Goal: Task Accomplishment & Management: Complete application form

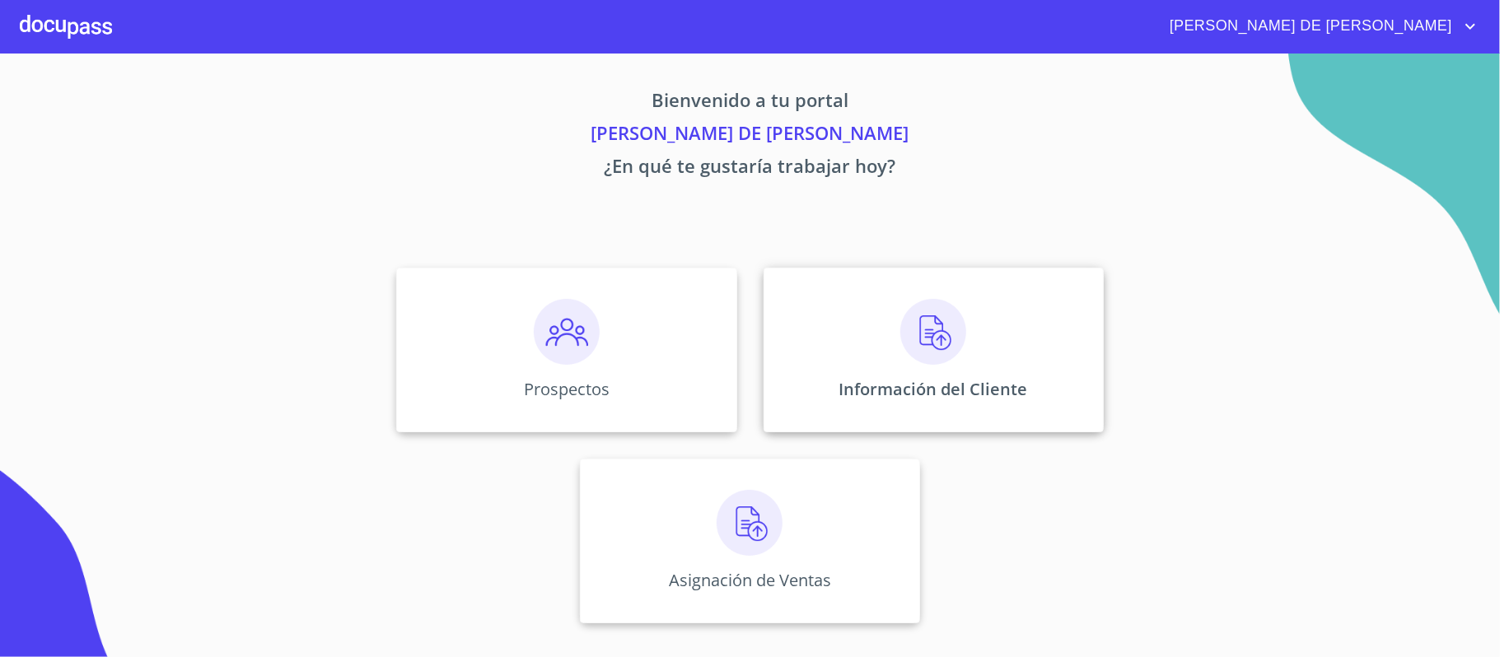
click at [959, 376] on div "Información del Cliente" at bounding box center [934, 350] width 340 height 165
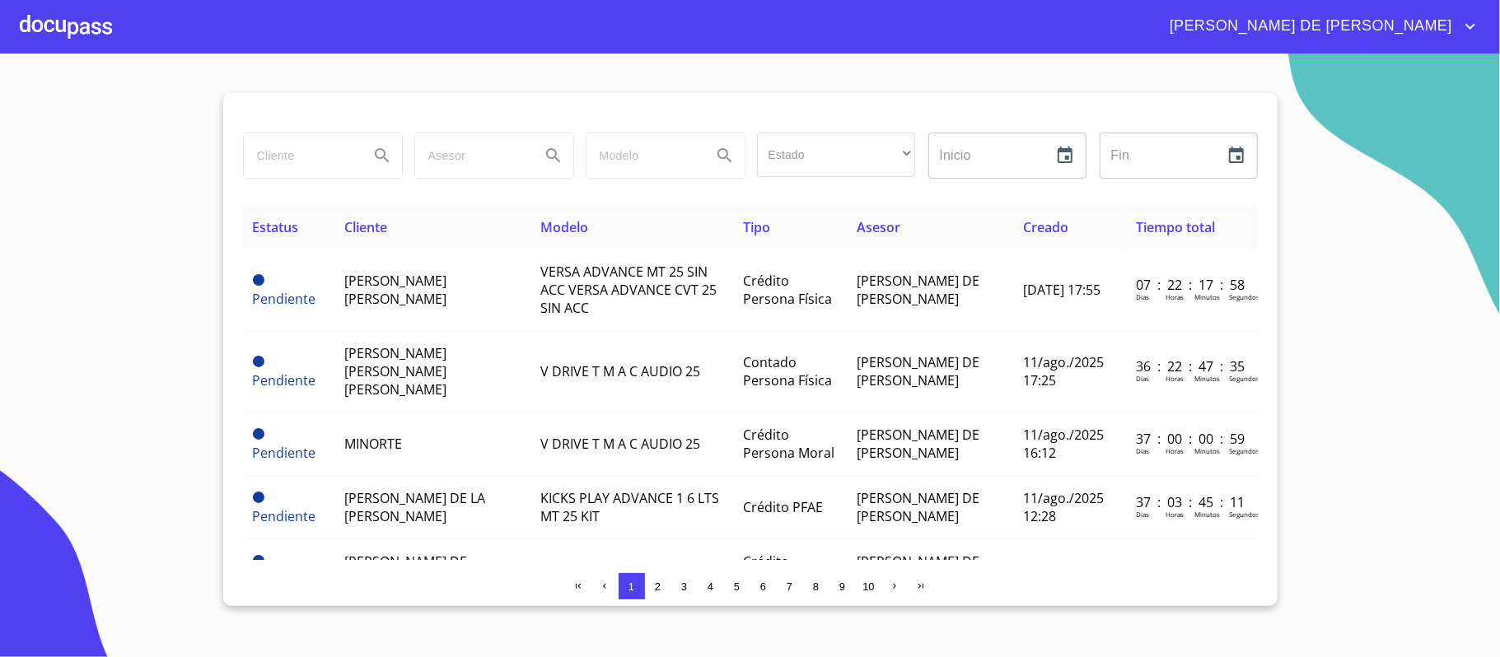
click at [293, 157] on input "search" at bounding box center [300, 155] width 112 height 44
type input "[PERSON_NAME]"
click at [369, 152] on button "Search" at bounding box center [382, 156] width 40 height 40
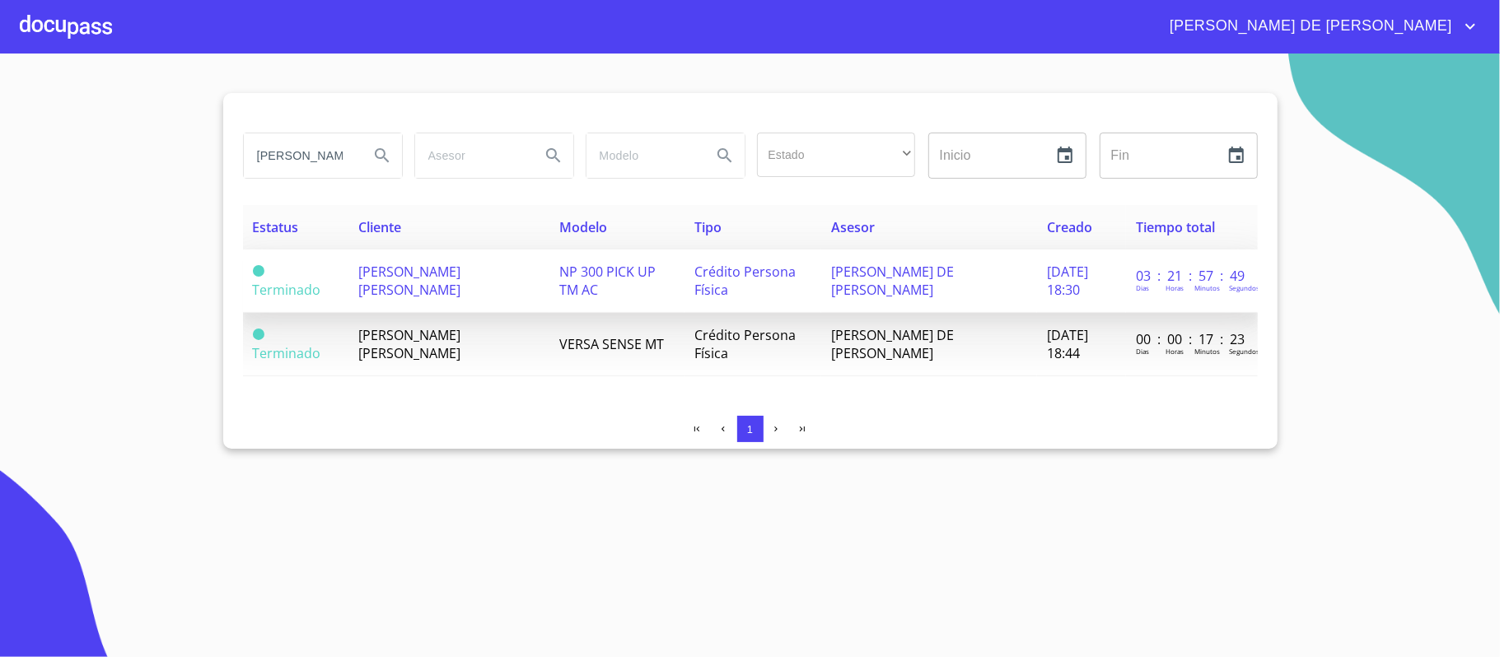
click at [393, 297] on td "[PERSON_NAME] [PERSON_NAME]" at bounding box center [448, 281] width 201 height 63
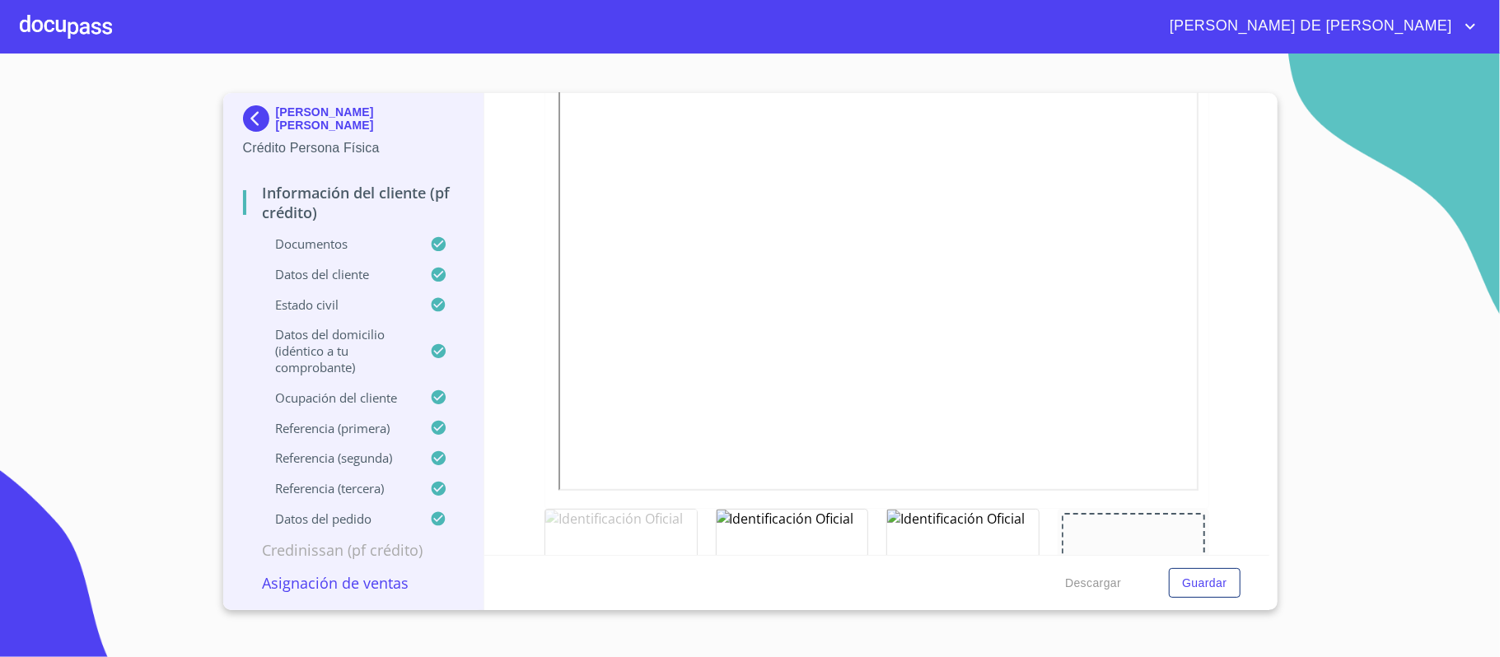
scroll to position [439, 0]
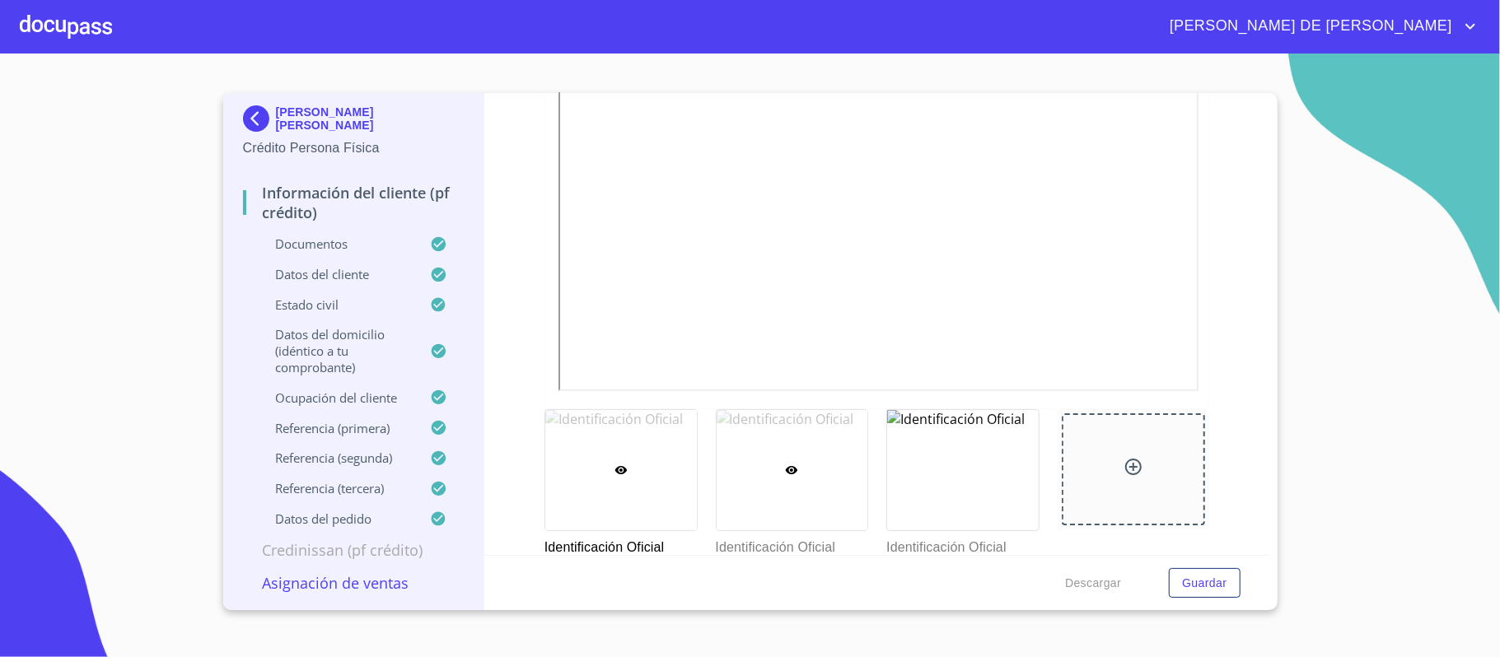
click at [806, 418] on div at bounding box center [793, 470] width 152 height 120
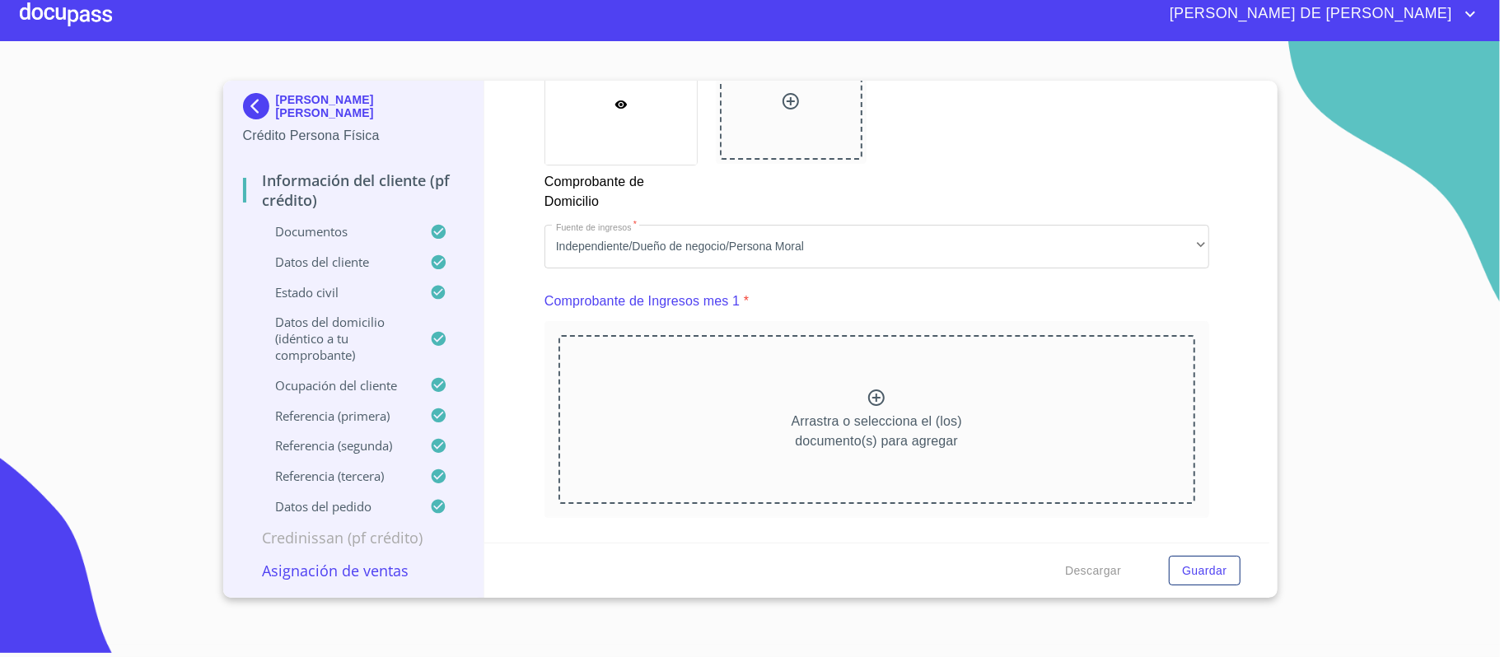
scroll to position [1514, 0]
click at [868, 400] on icon at bounding box center [876, 396] width 16 height 16
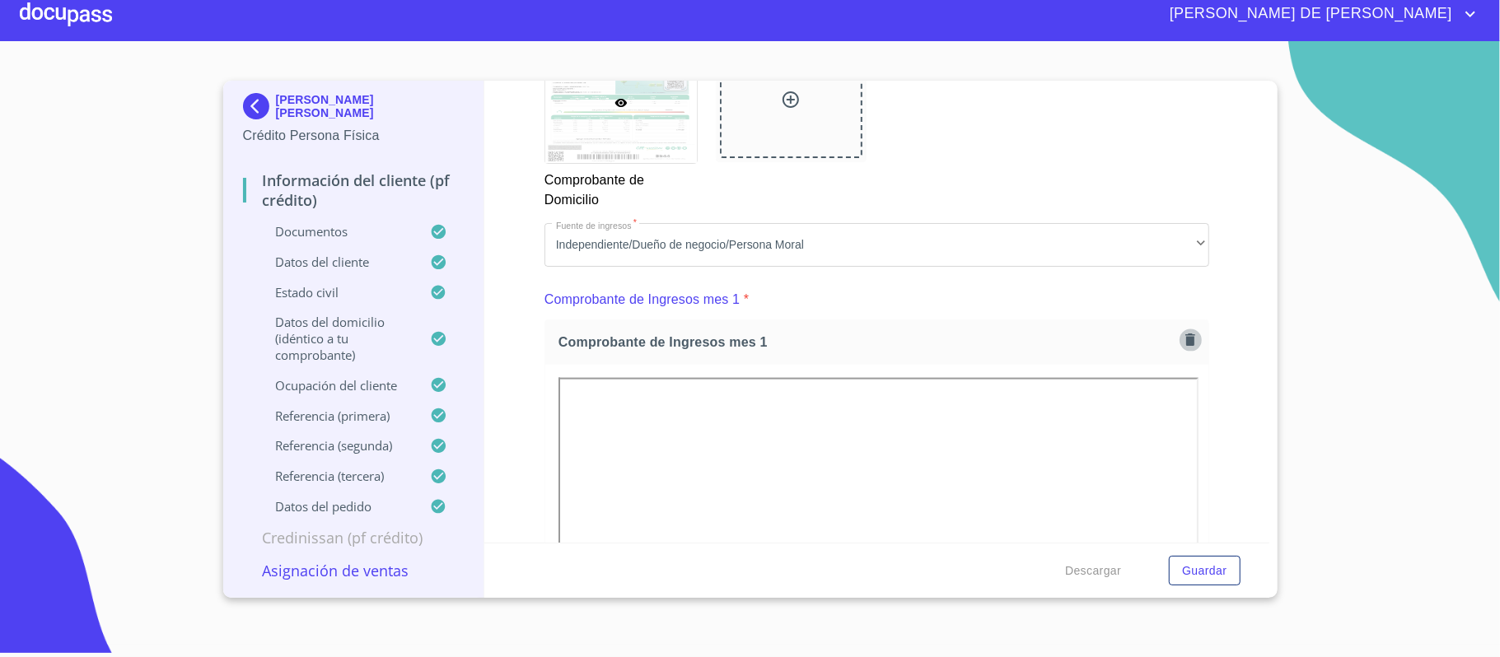
click at [1182, 344] on icon "button" at bounding box center [1190, 340] width 16 height 16
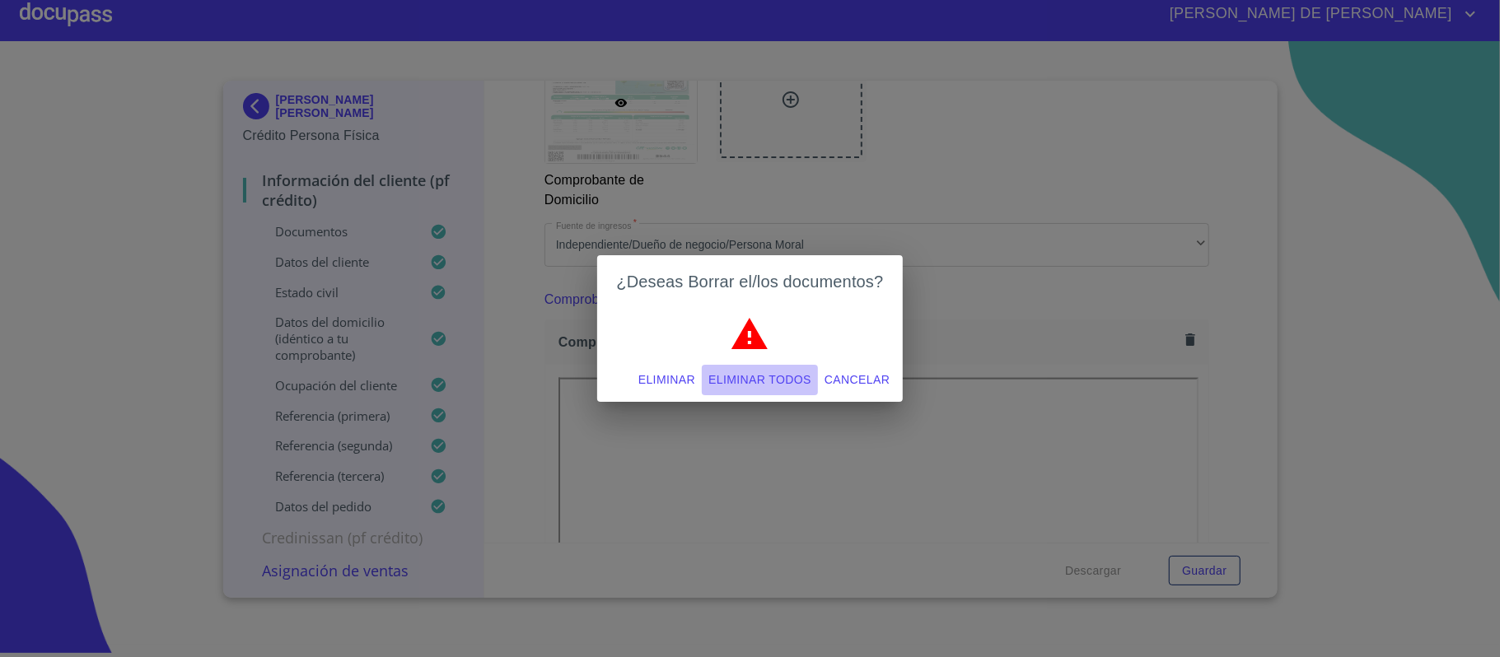
click at [760, 377] on span "Eliminar todos" at bounding box center [759, 380] width 103 height 21
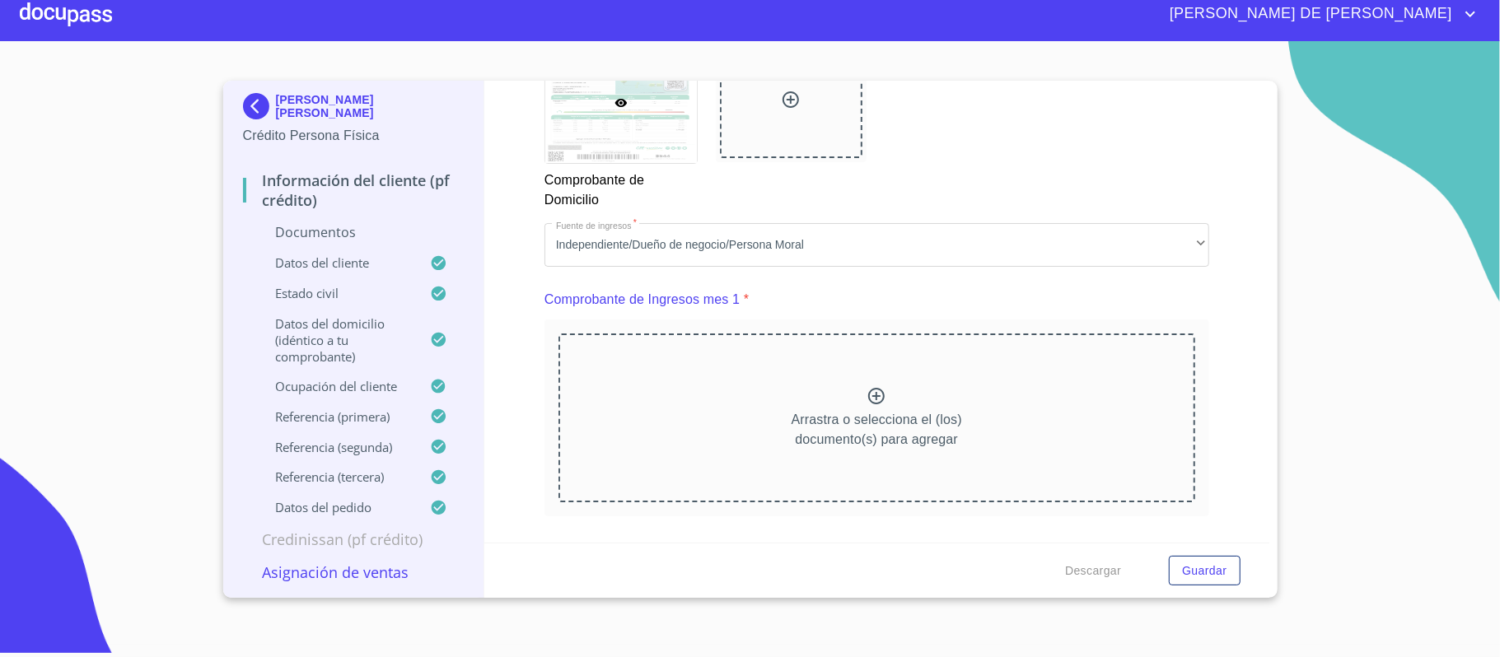
click at [1240, 400] on div "Información del cliente (PF crédito) Documentos Documento de identificación.   …" at bounding box center [876, 312] width 785 height 462
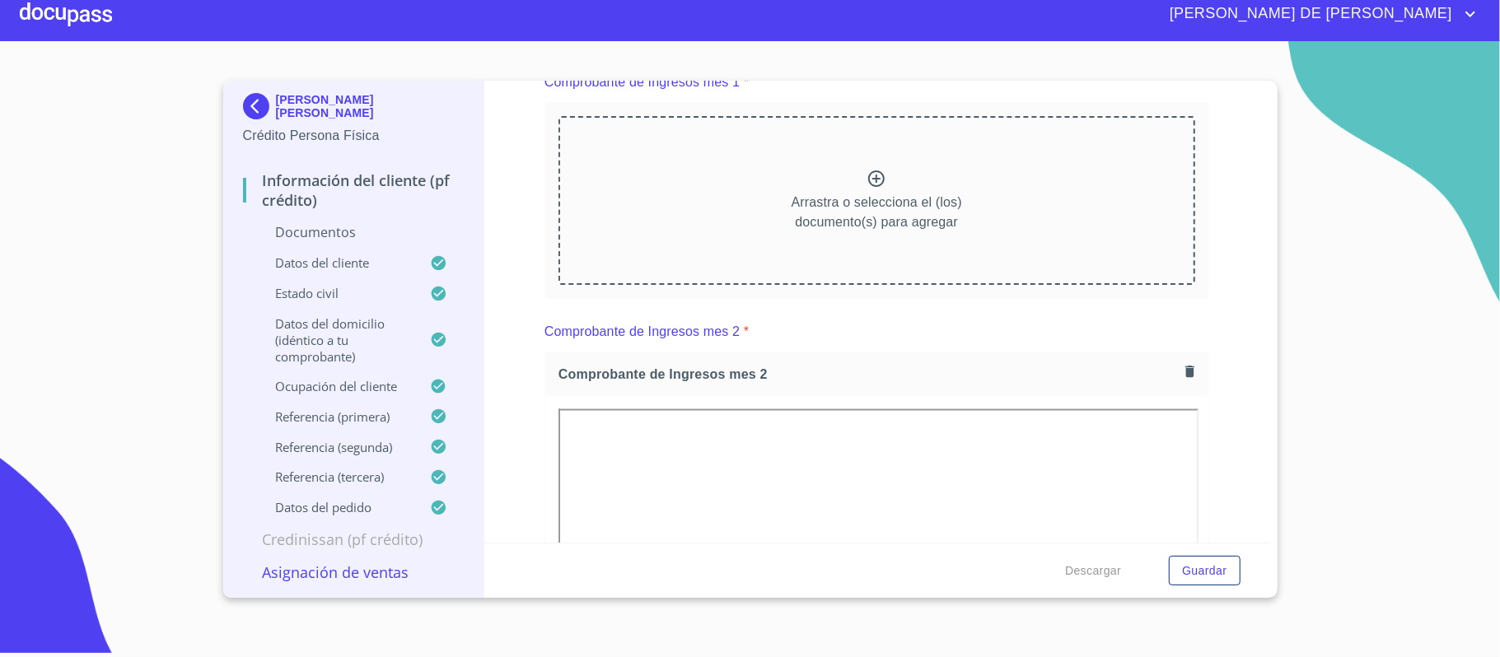
scroll to position [1734, 0]
click at [1182, 367] on icon "button" at bounding box center [1190, 370] width 16 height 16
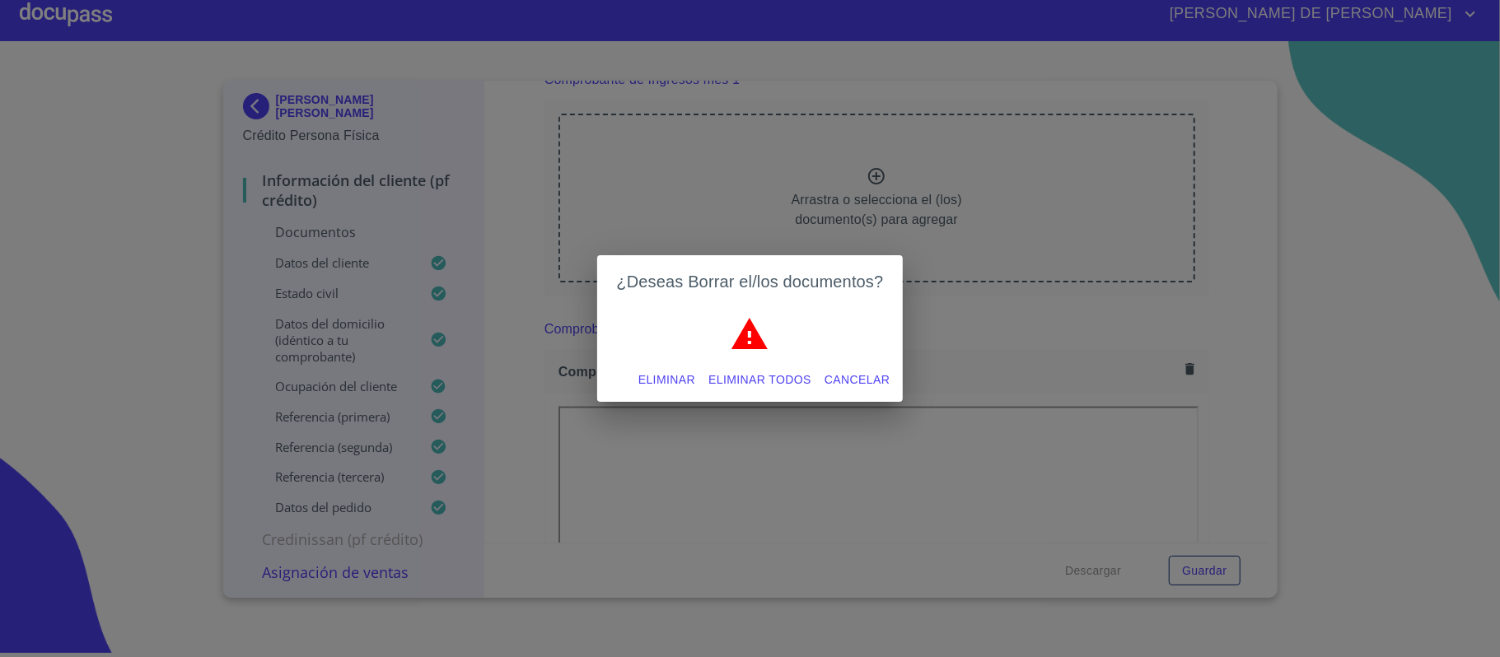
click at [782, 379] on span "Eliminar todos" at bounding box center [759, 380] width 103 height 21
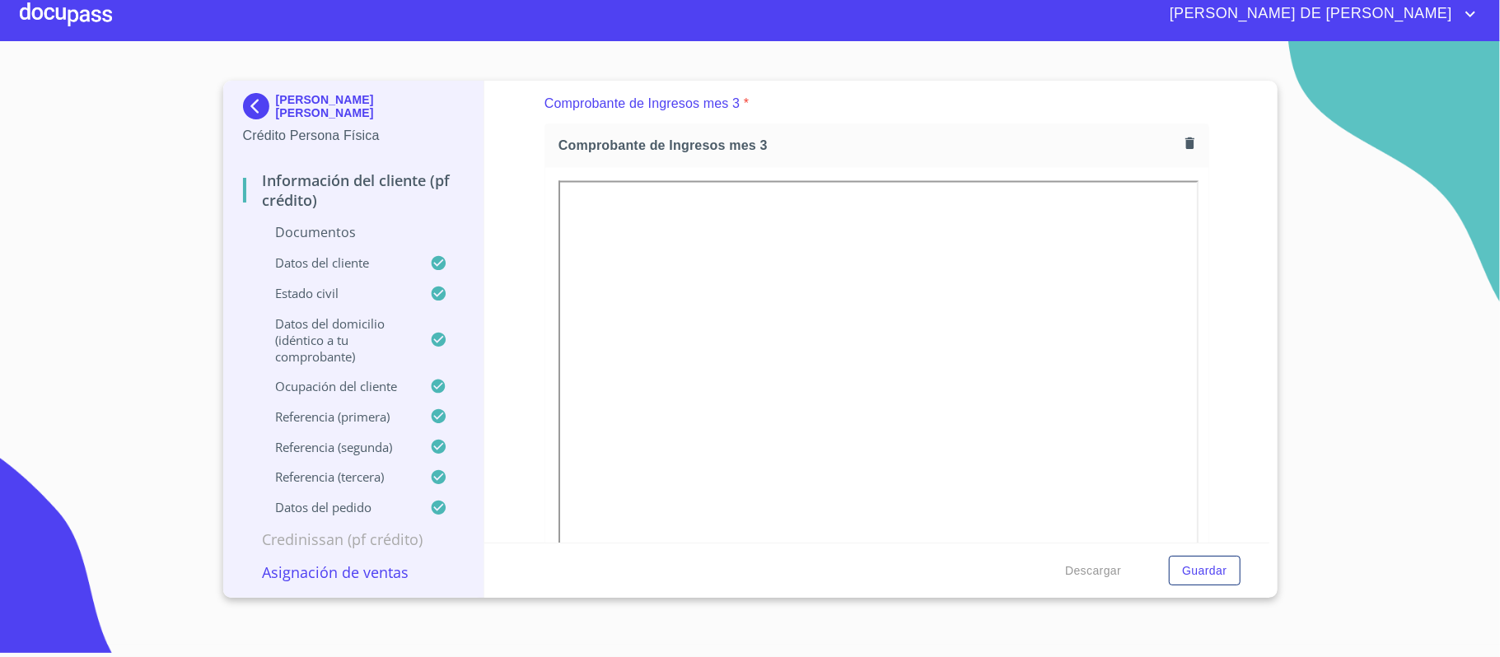
scroll to position [2064, 0]
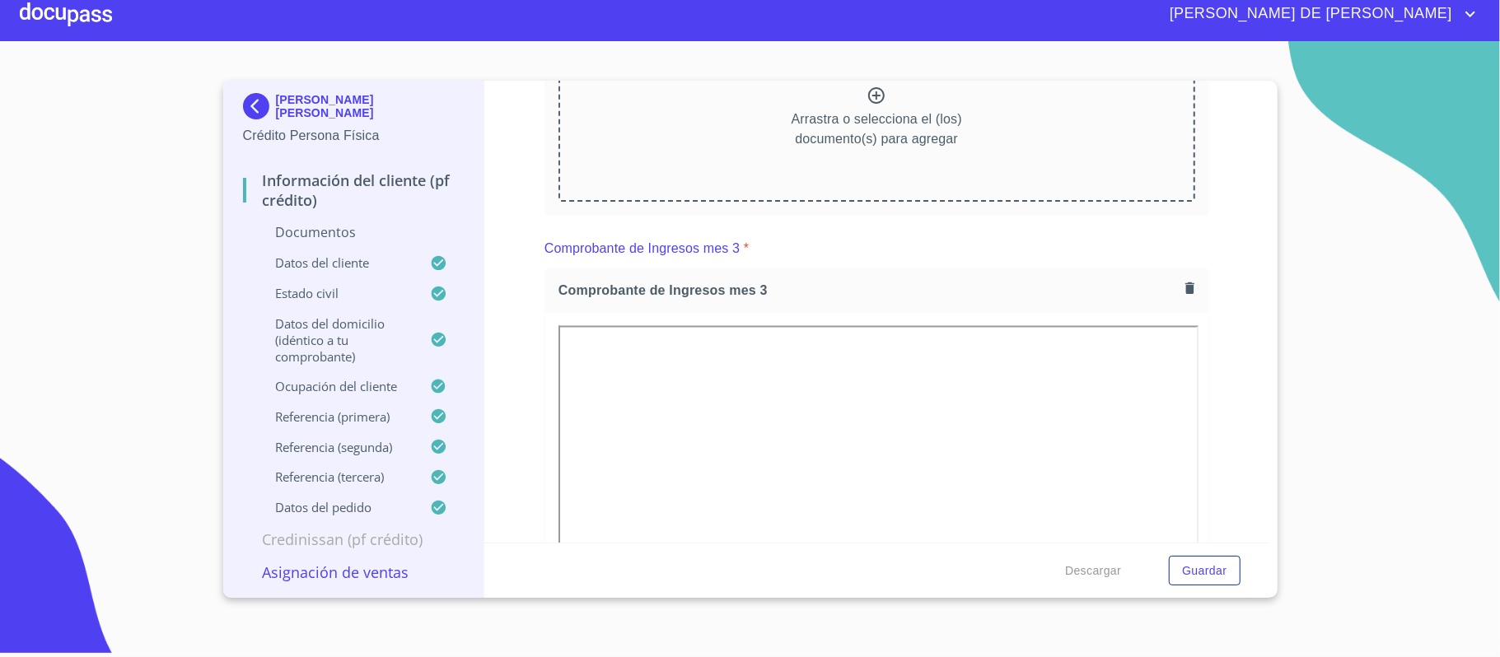
click at [1168, 272] on div "Comprobante de Ingresos mes 3" at bounding box center [876, 291] width 663 height 44
click at [1179, 278] on button "button" at bounding box center [1190, 289] width 22 height 22
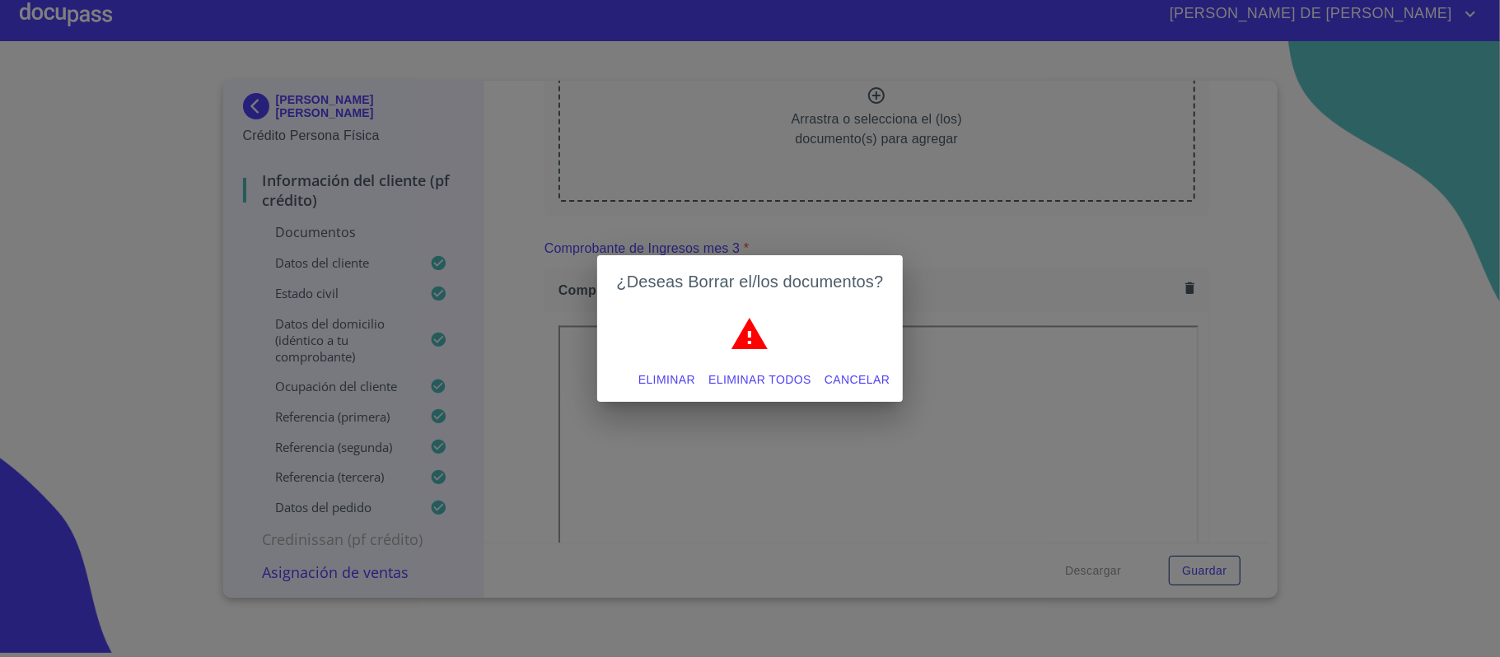
click at [768, 384] on span "Eliminar todos" at bounding box center [759, 380] width 103 height 21
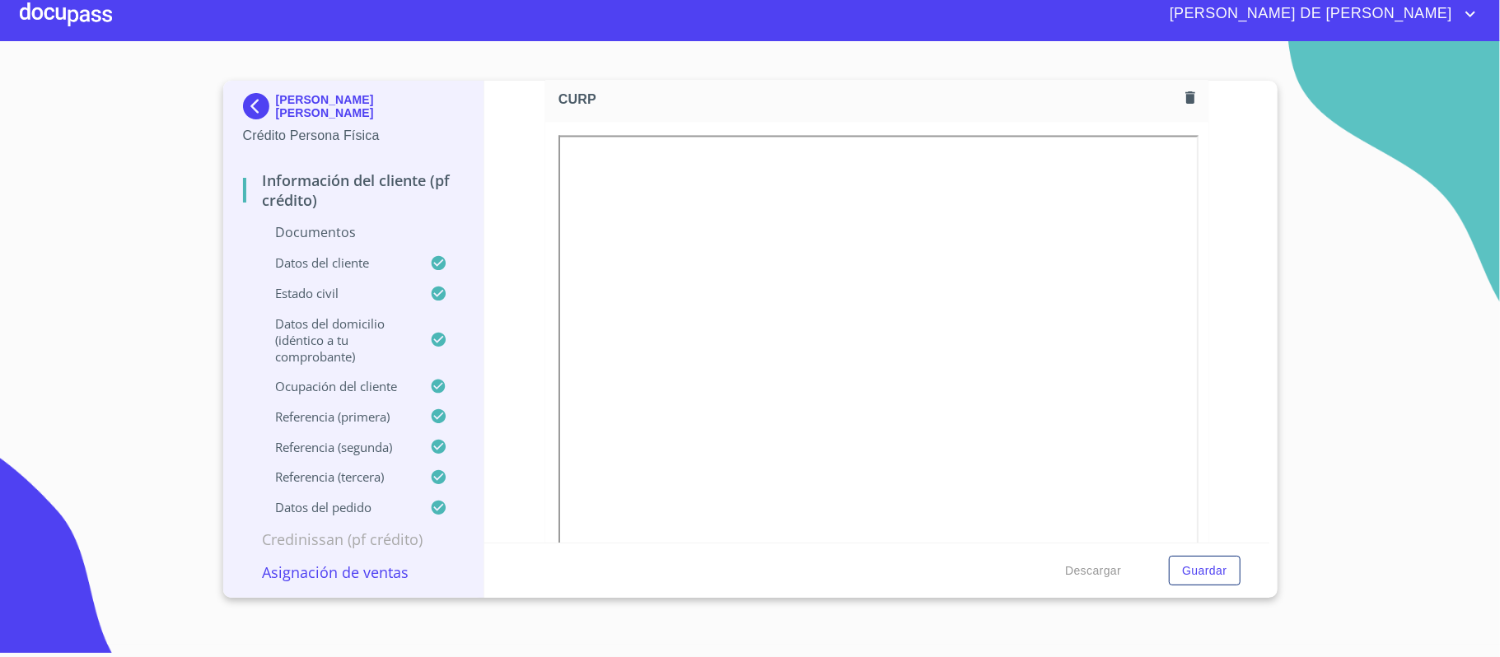
scroll to position [2503, 0]
click at [1185, 99] on icon "button" at bounding box center [1189, 99] width 9 height 12
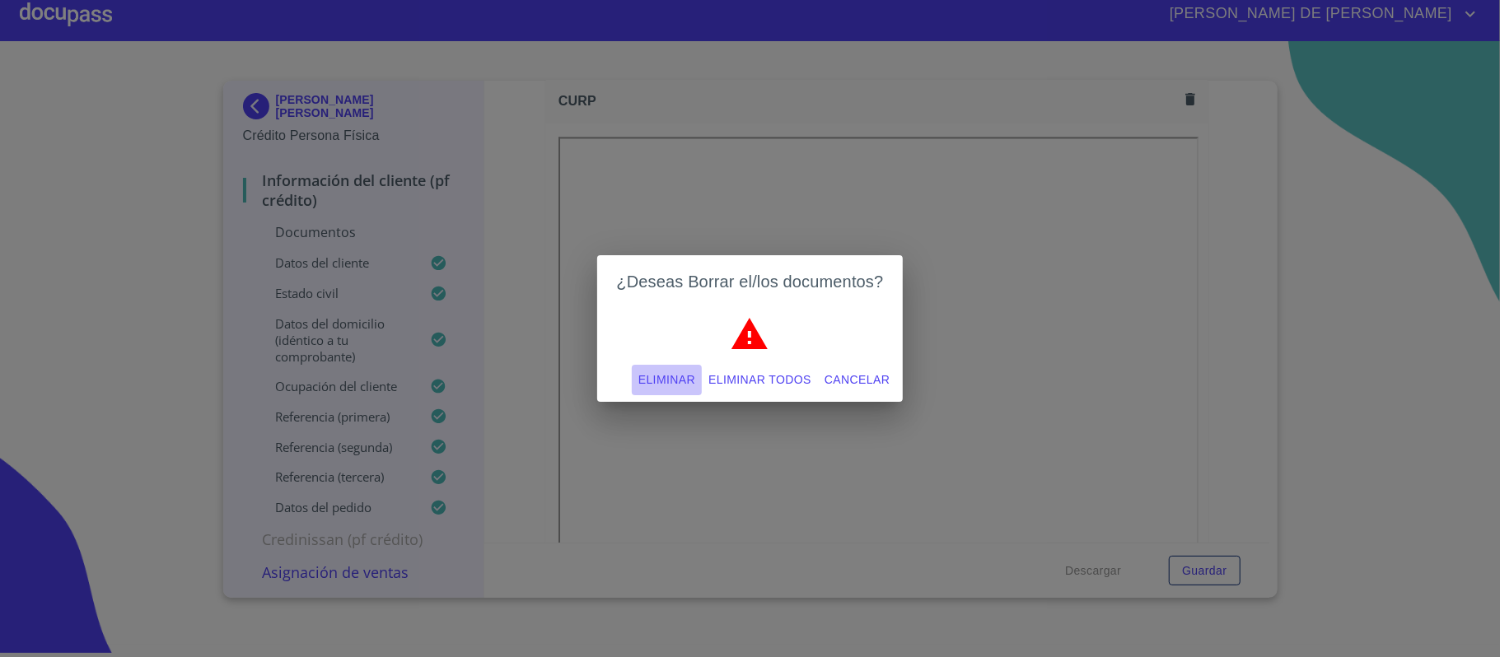
click at [660, 377] on span "Eliminar" at bounding box center [666, 380] width 57 height 21
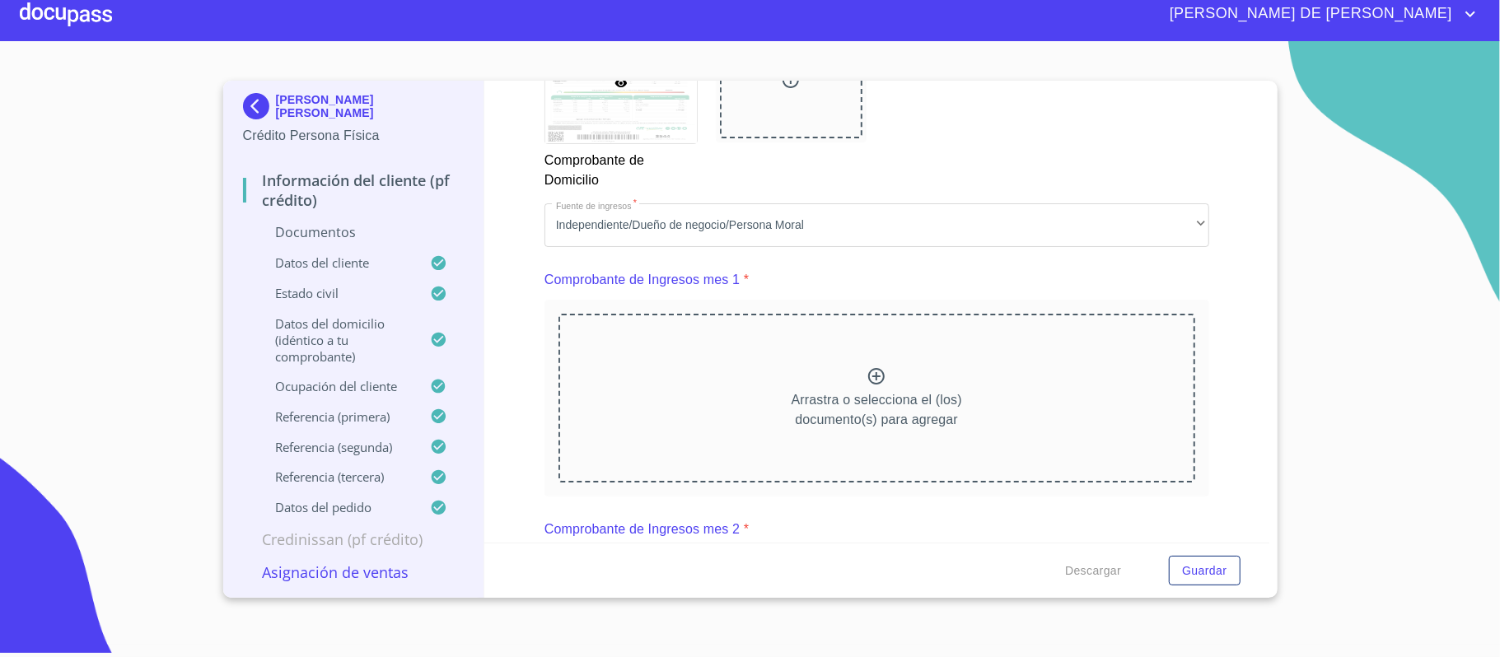
scroll to position [1514, 0]
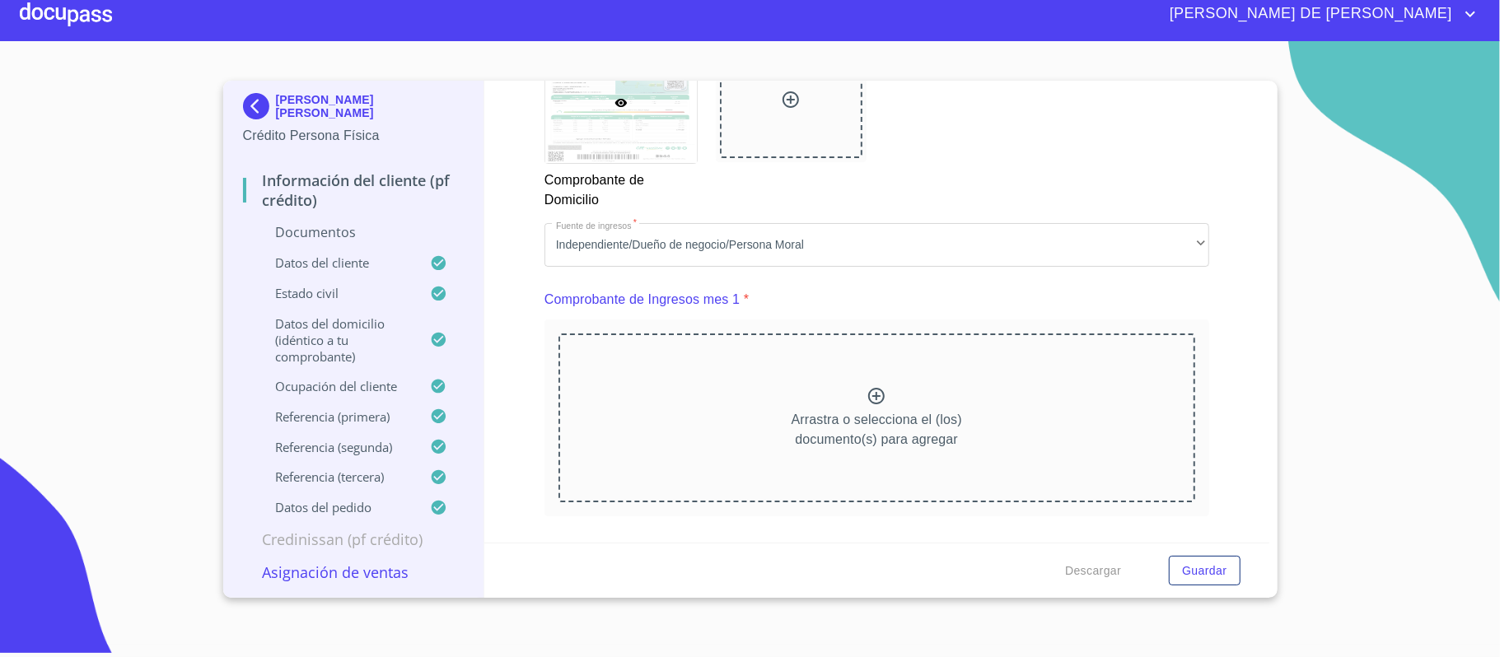
click at [852, 404] on div "Arrastra o selecciona el (los) documento(s) para agregar" at bounding box center [877, 418] width 637 height 168
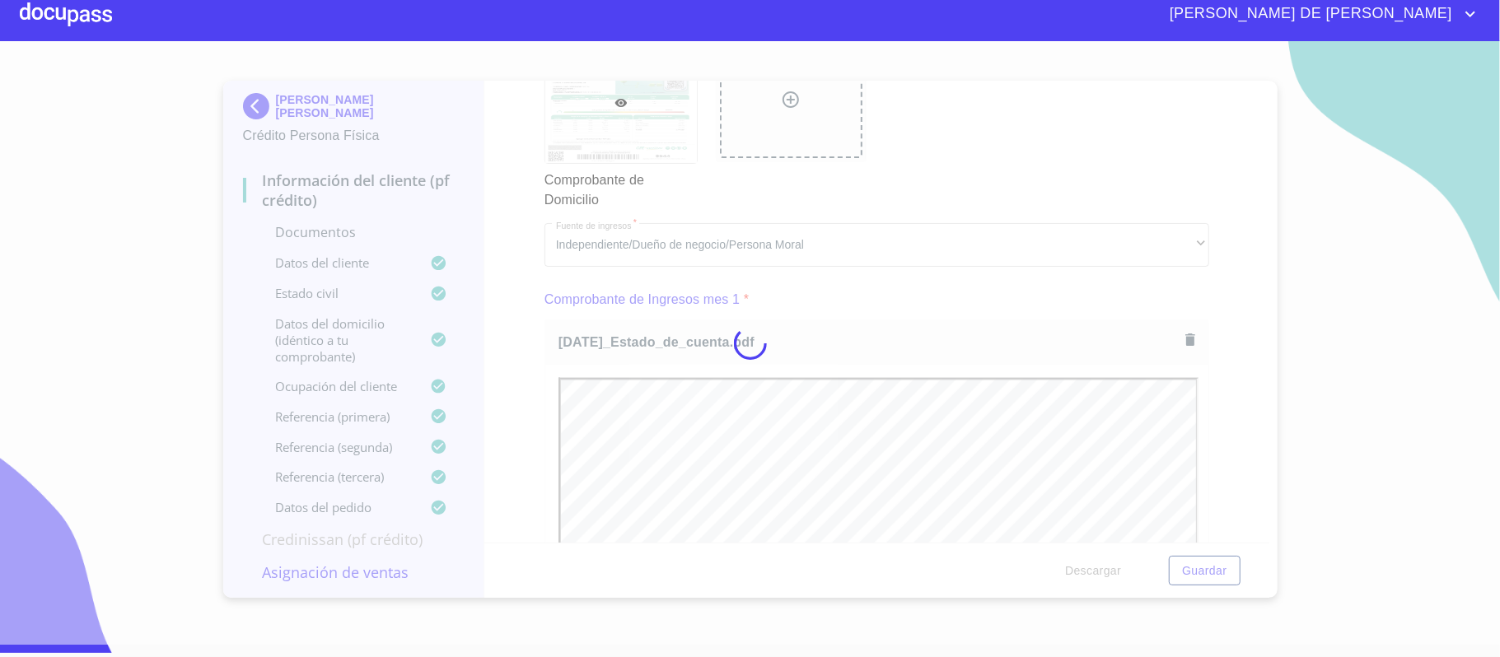
scroll to position [0, 0]
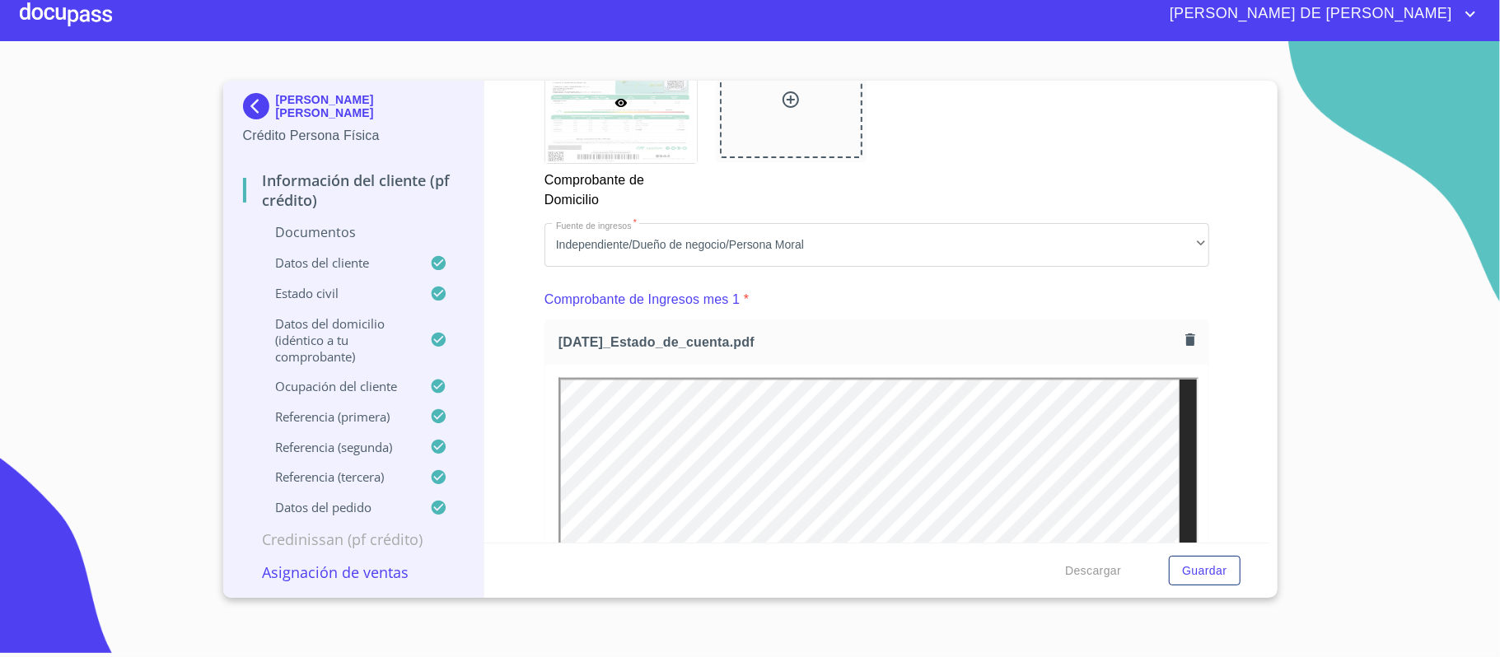
click at [1216, 460] on div "Información del cliente (PF crédito) Documentos Documento de identificación.   …" at bounding box center [876, 312] width 785 height 462
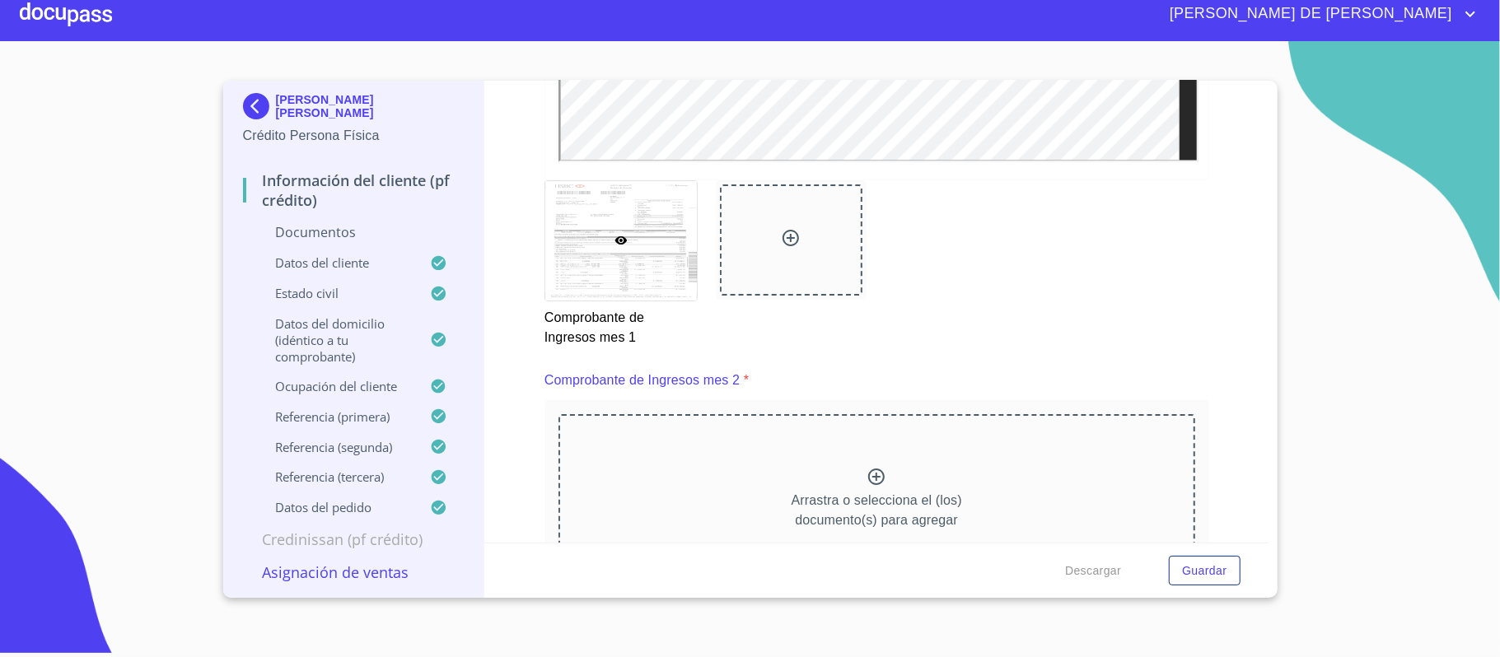
click at [783, 245] on icon at bounding box center [791, 238] width 16 height 16
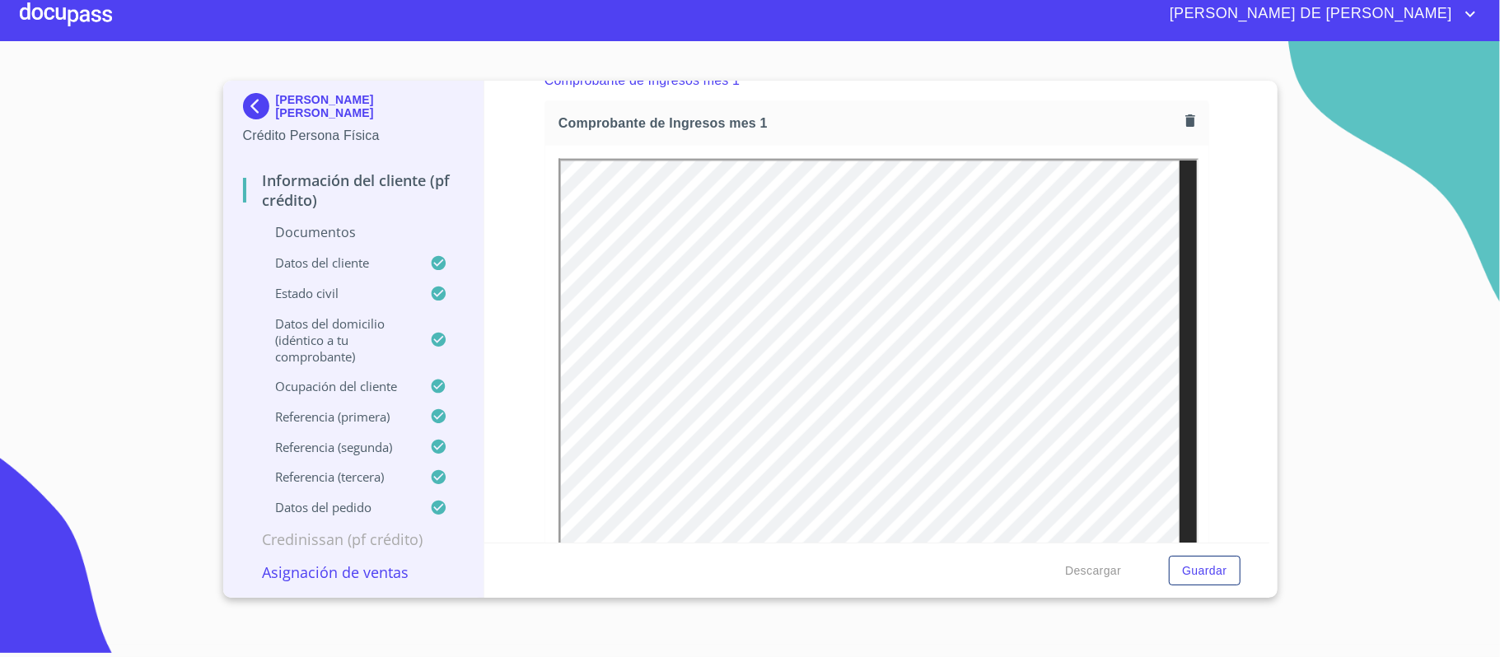
scroll to position [1514, 0]
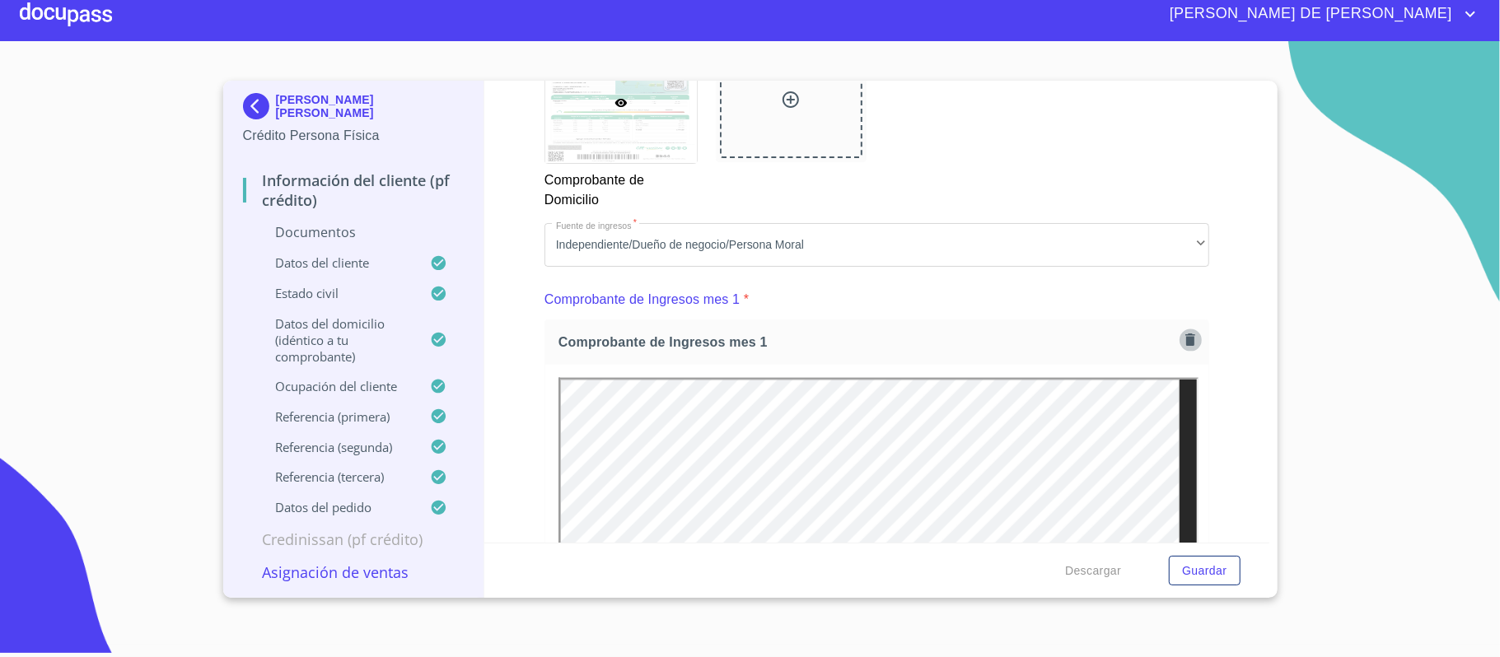
click at [1182, 334] on icon "button" at bounding box center [1190, 340] width 16 height 16
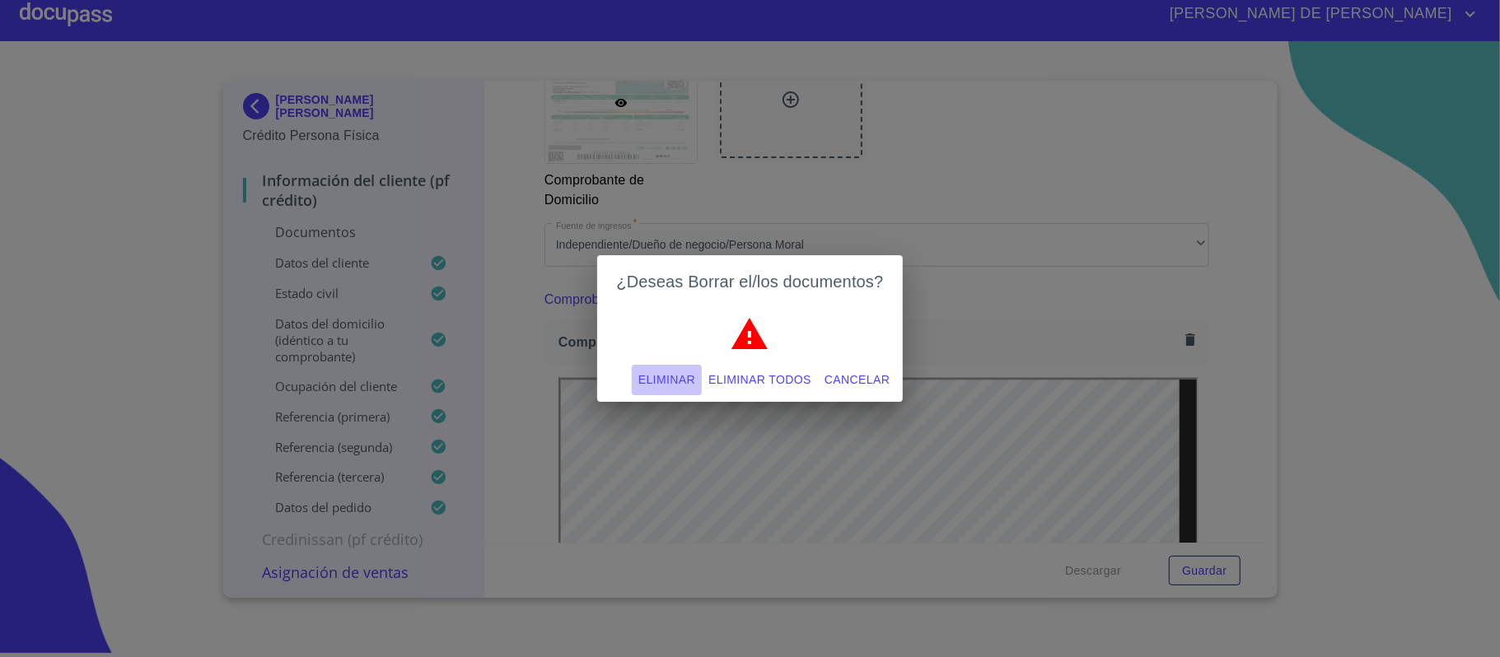
click at [653, 383] on span "Eliminar" at bounding box center [666, 380] width 57 height 21
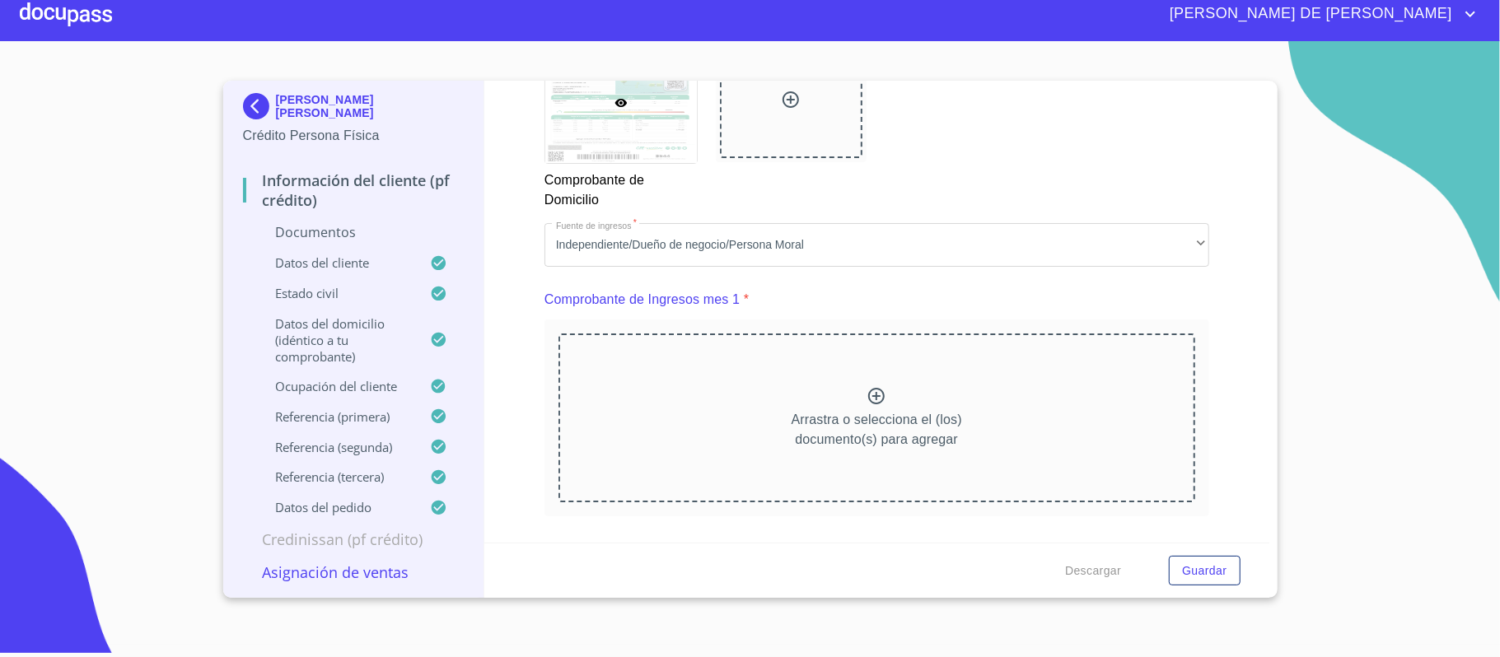
click at [854, 387] on div "Arrastra o selecciona el (los) documento(s) para agregar" at bounding box center [877, 418] width 637 height 168
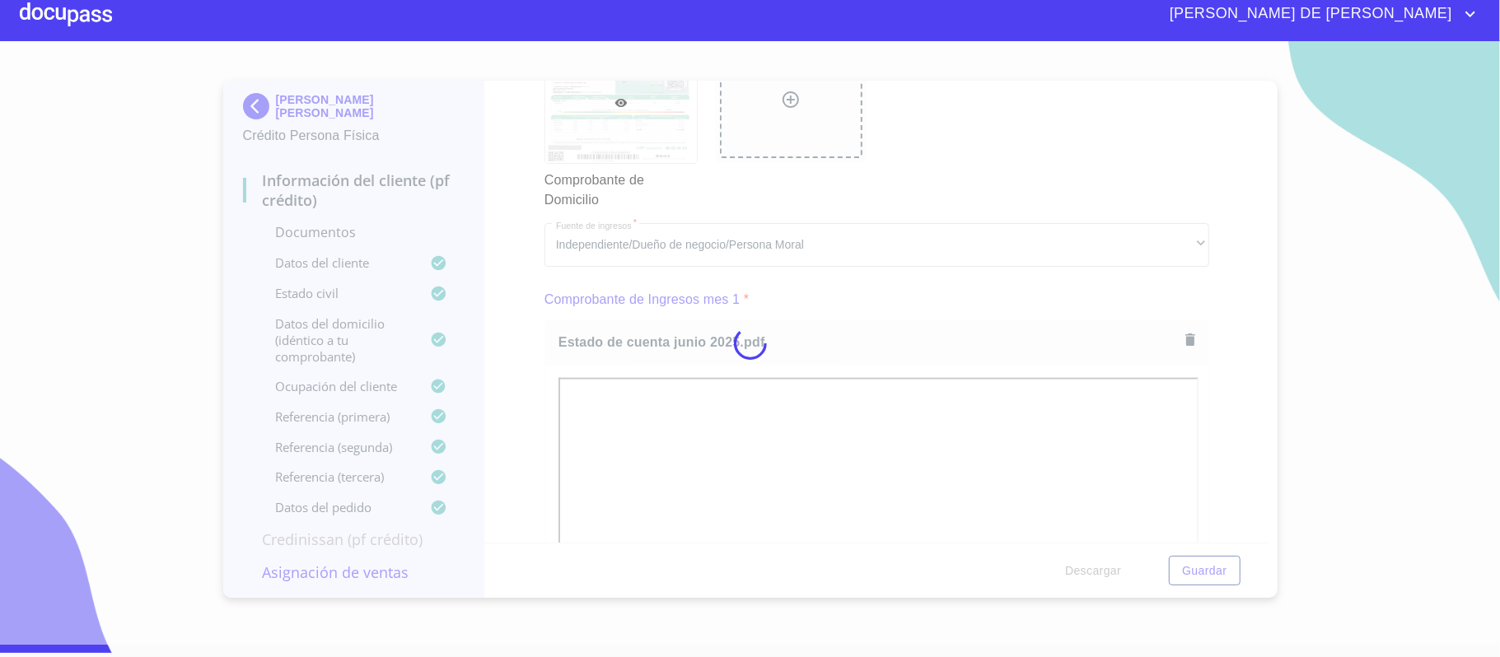
click at [1236, 423] on div at bounding box center [750, 343] width 1500 height 604
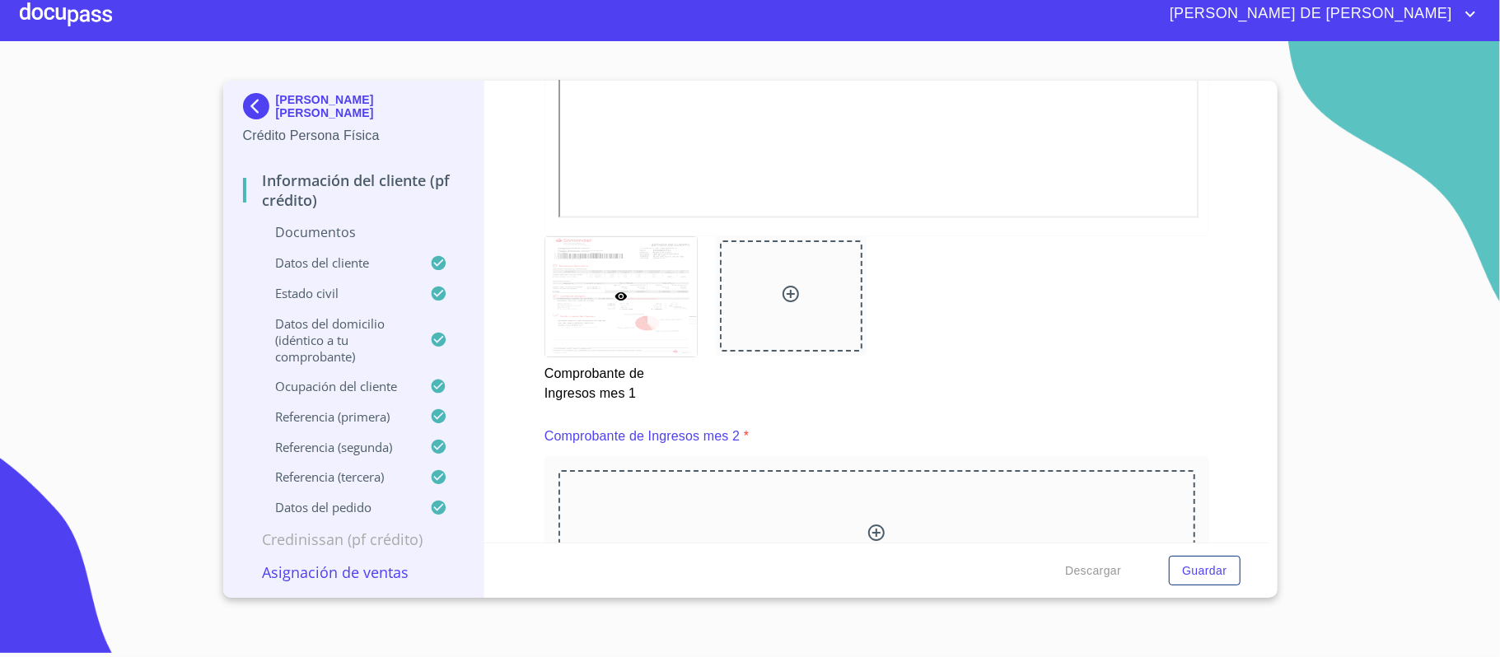
scroll to position [2173, 0]
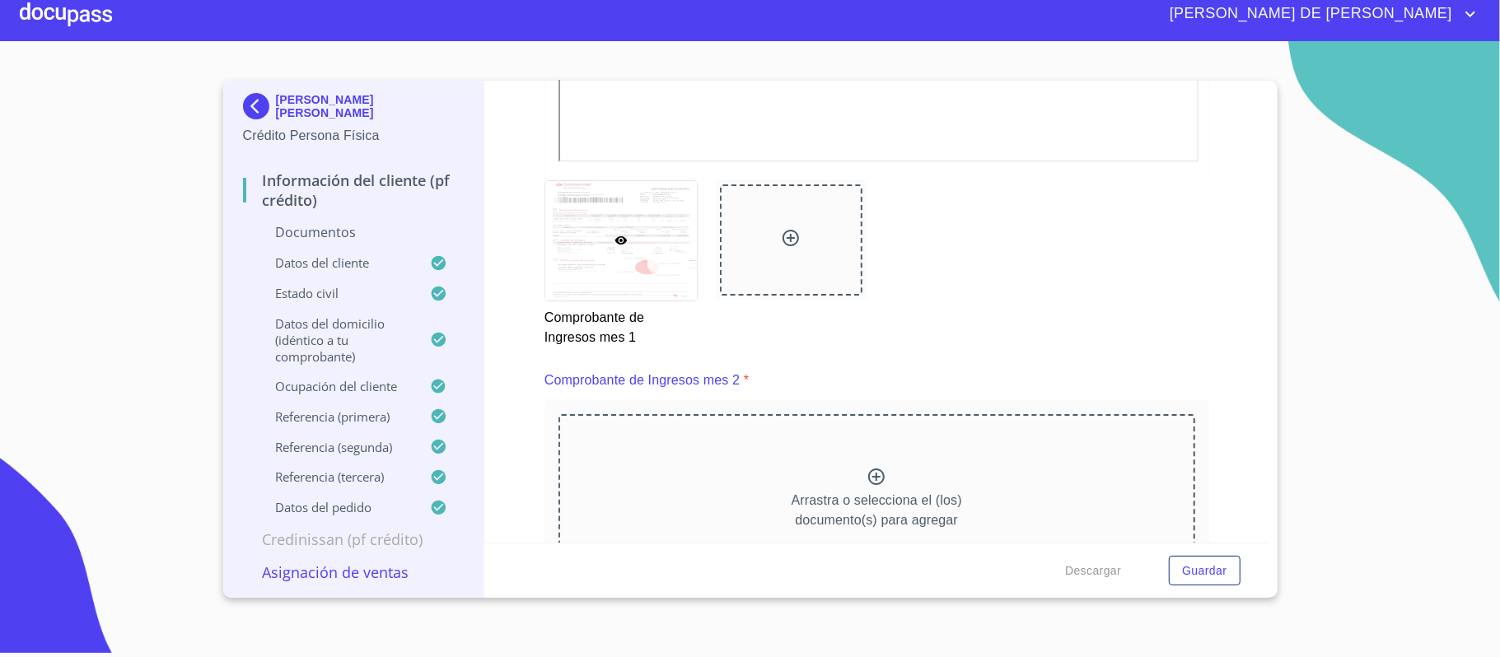
click at [789, 239] on icon at bounding box center [791, 238] width 20 height 20
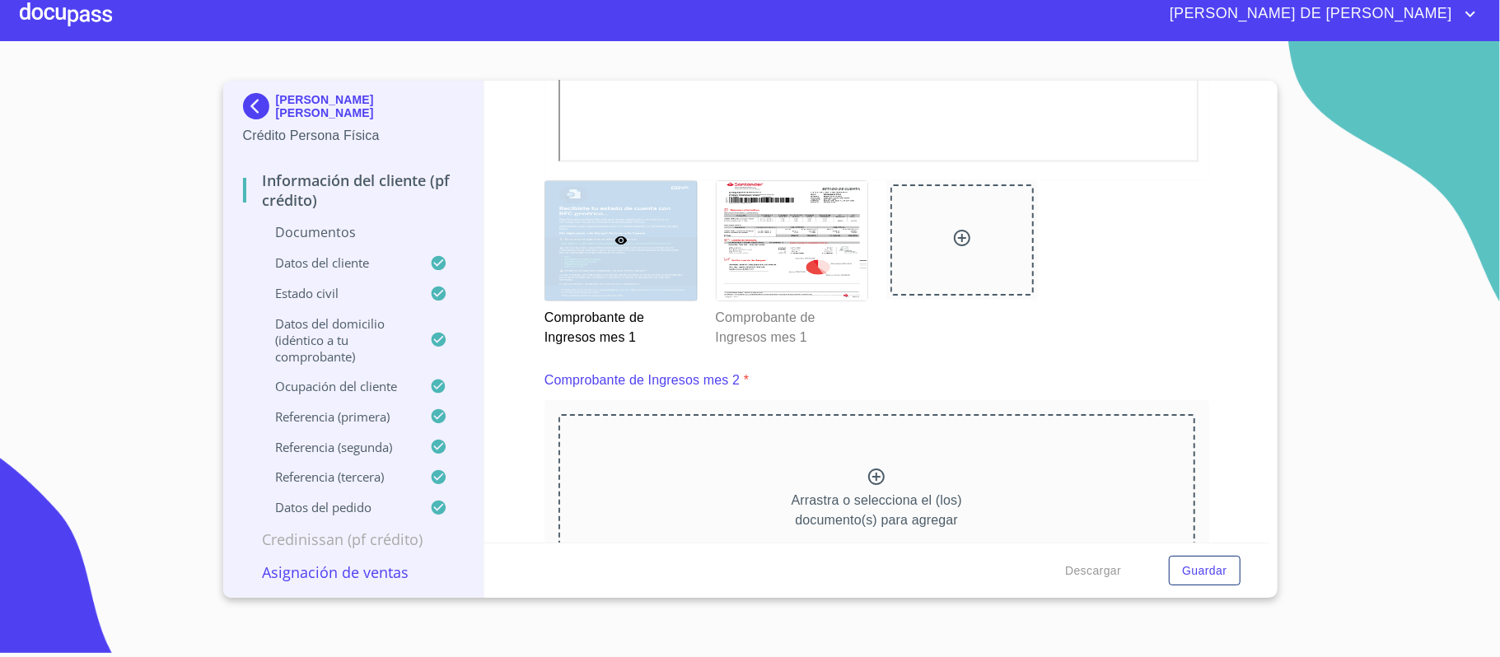
click at [853, 479] on div "Arrastra o selecciona el (los) documento(s) para agregar" at bounding box center [877, 498] width 637 height 168
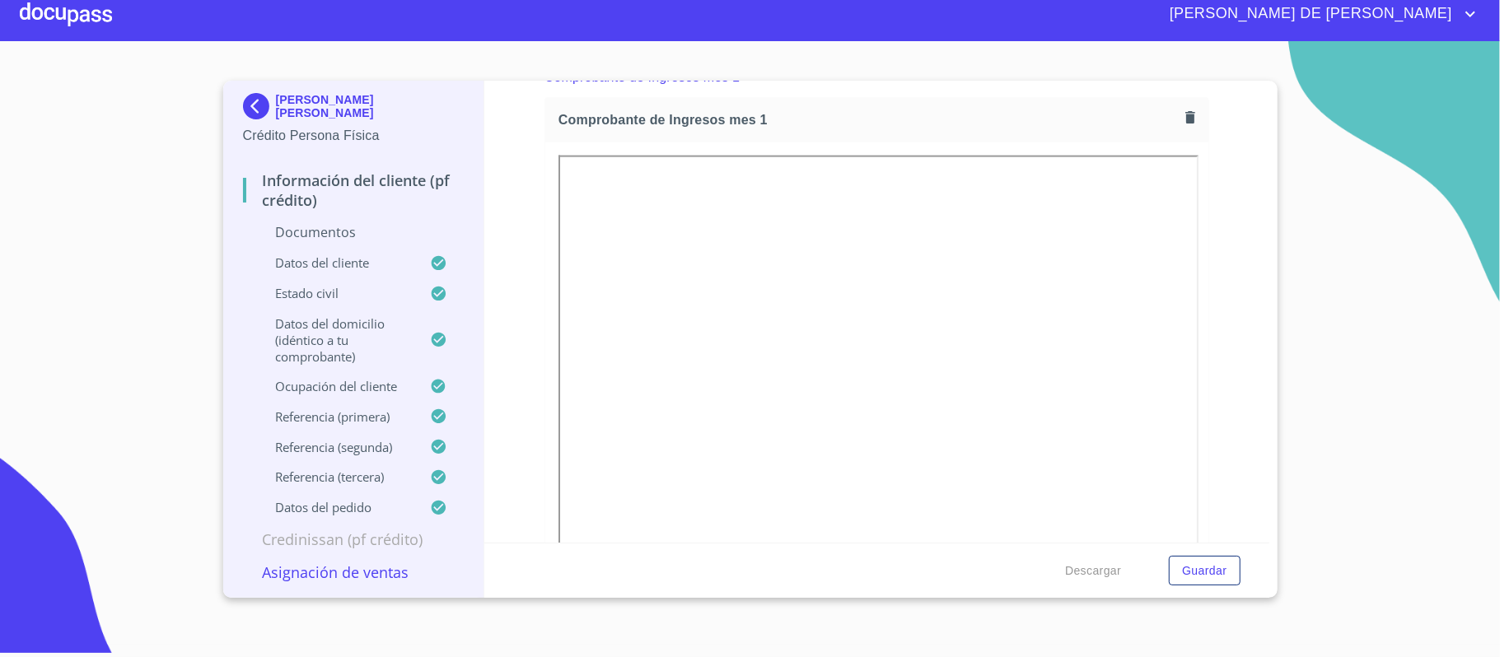
scroll to position [1734, 0]
click at [1161, 119] on span "Comprobante de Ingresos mes 1" at bounding box center [869, 122] width 621 height 17
click at [1182, 123] on icon "button" at bounding box center [1190, 120] width 16 height 16
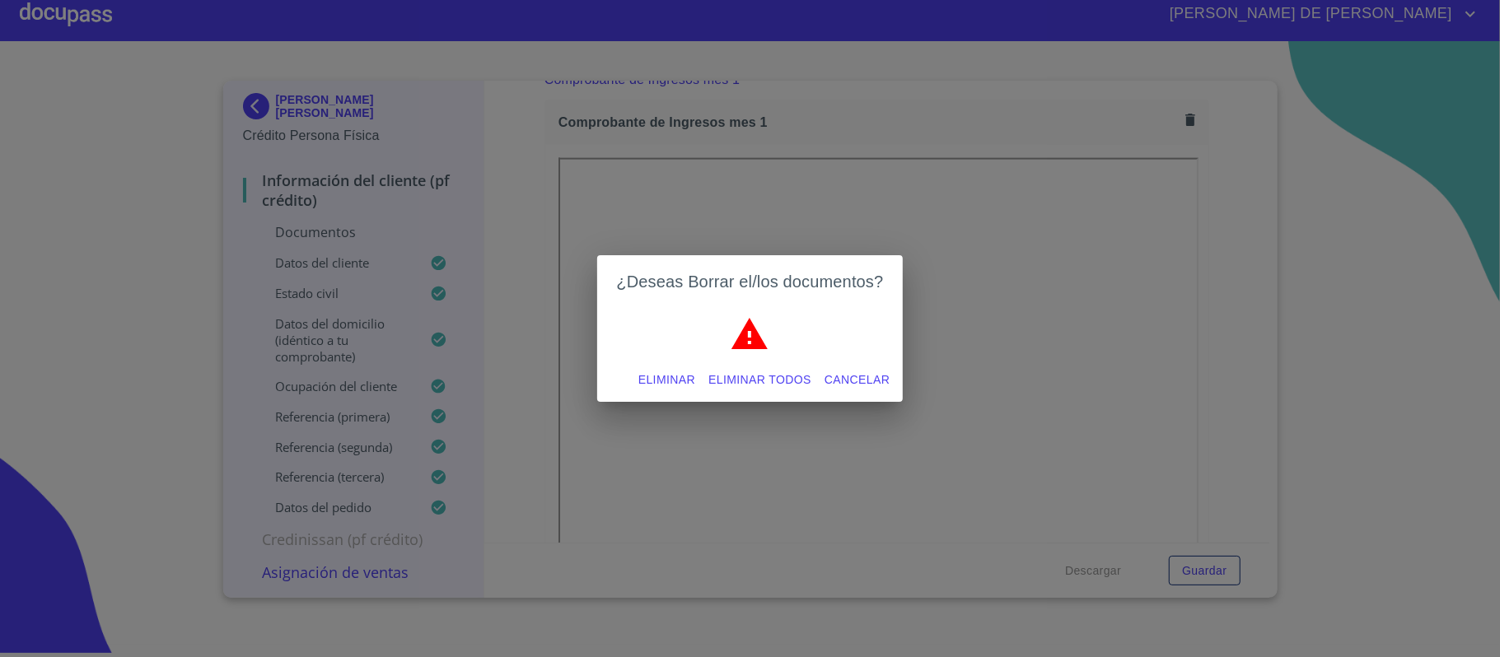
click at [739, 377] on span "Eliminar todos" at bounding box center [759, 380] width 103 height 21
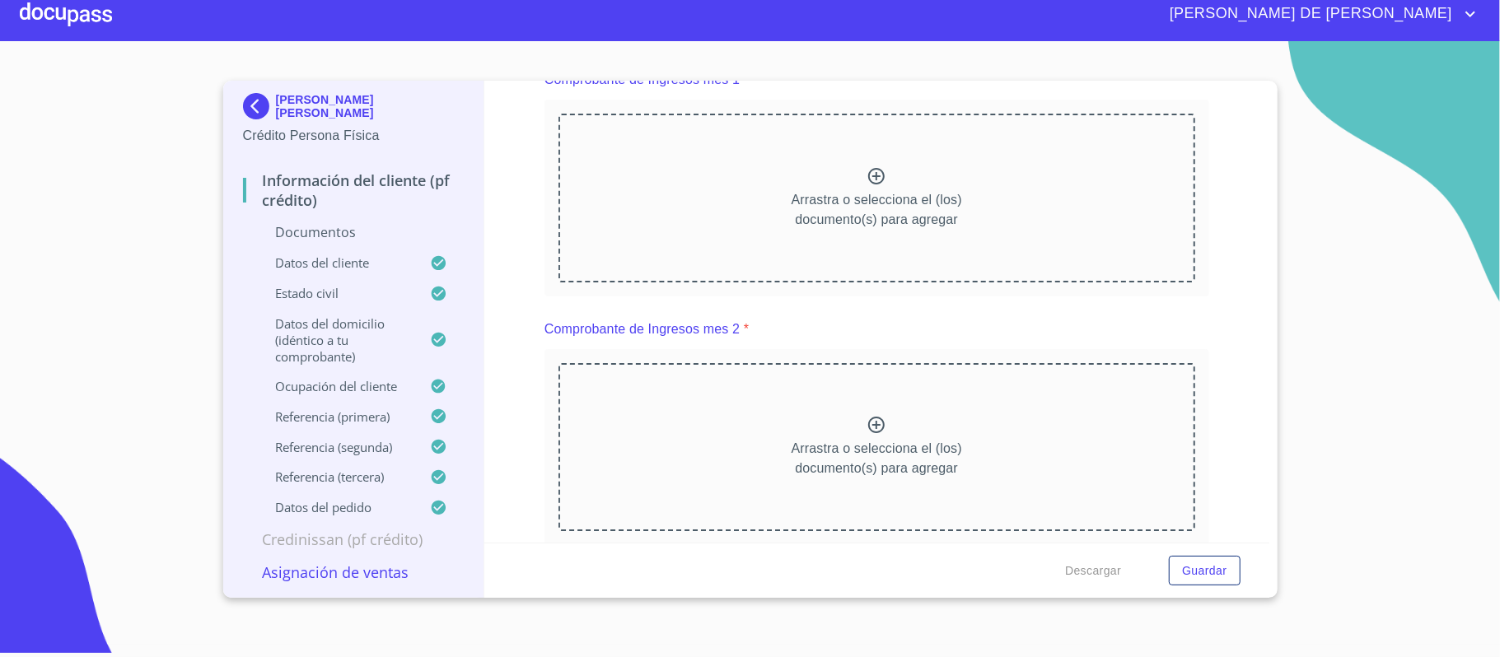
click at [834, 185] on div "Arrastra o selecciona el (los) documento(s) para agregar" at bounding box center [877, 198] width 637 height 168
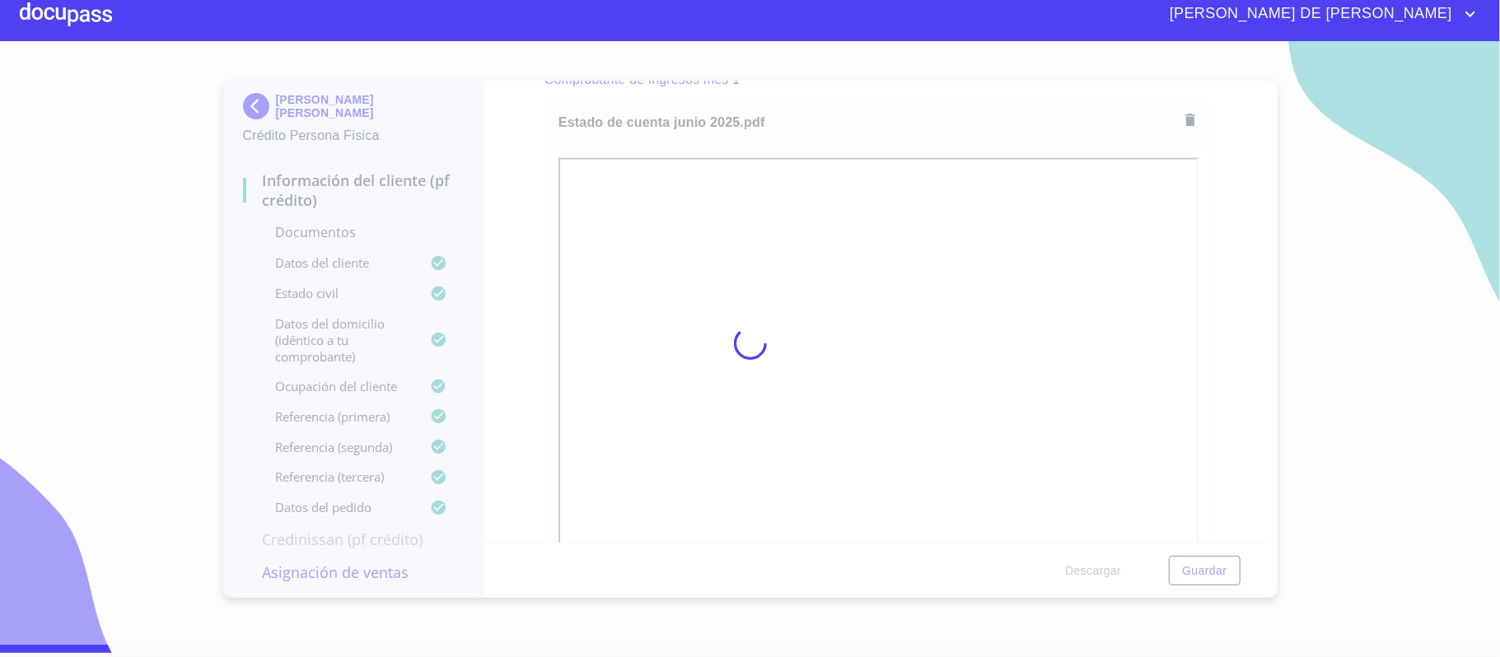
click at [1209, 360] on div at bounding box center [750, 343] width 1500 height 604
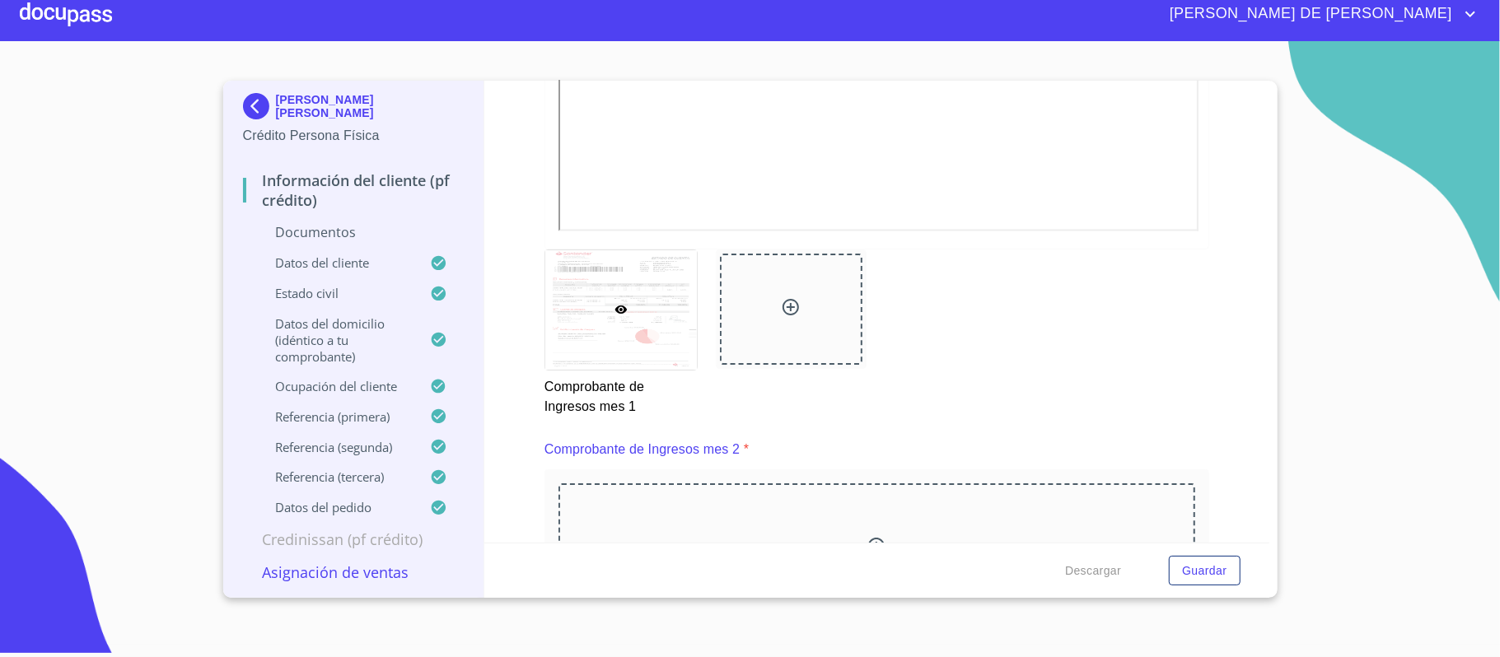
scroll to position [2173, 0]
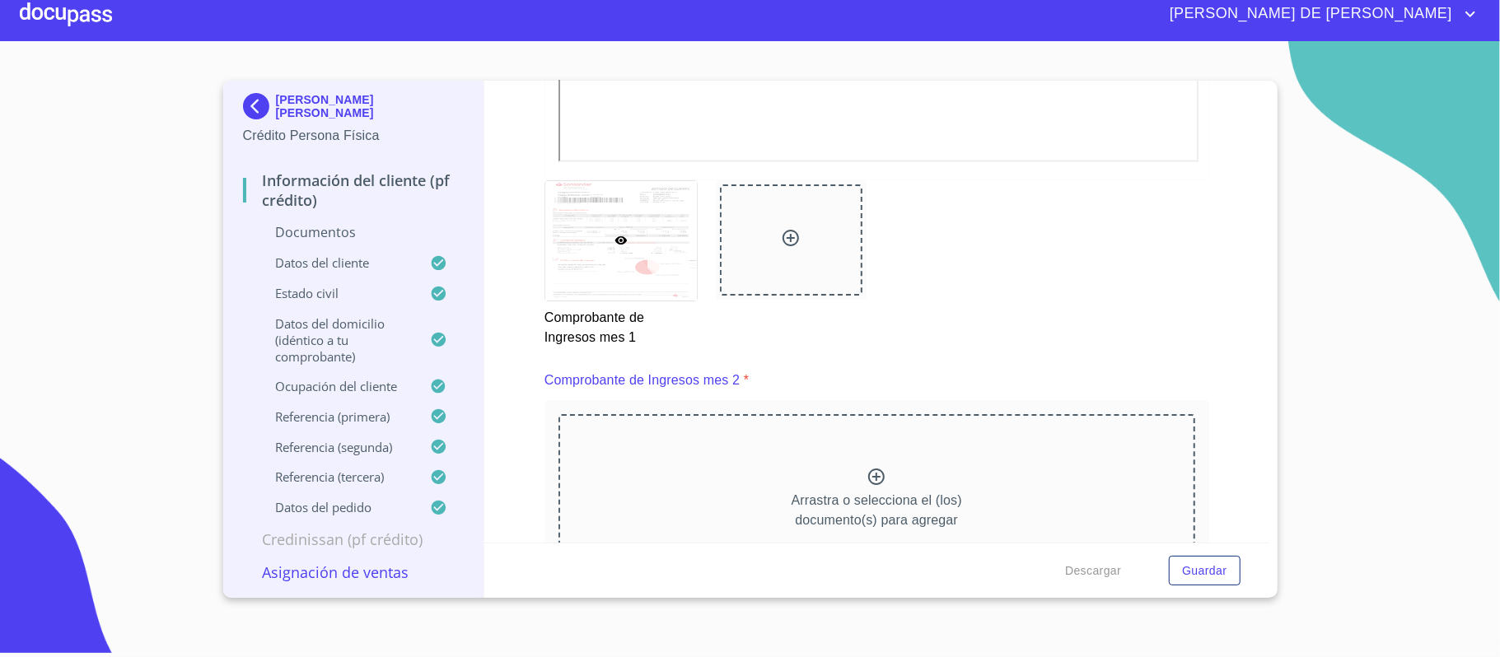
click at [778, 222] on div at bounding box center [791, 241] width 143 height 112
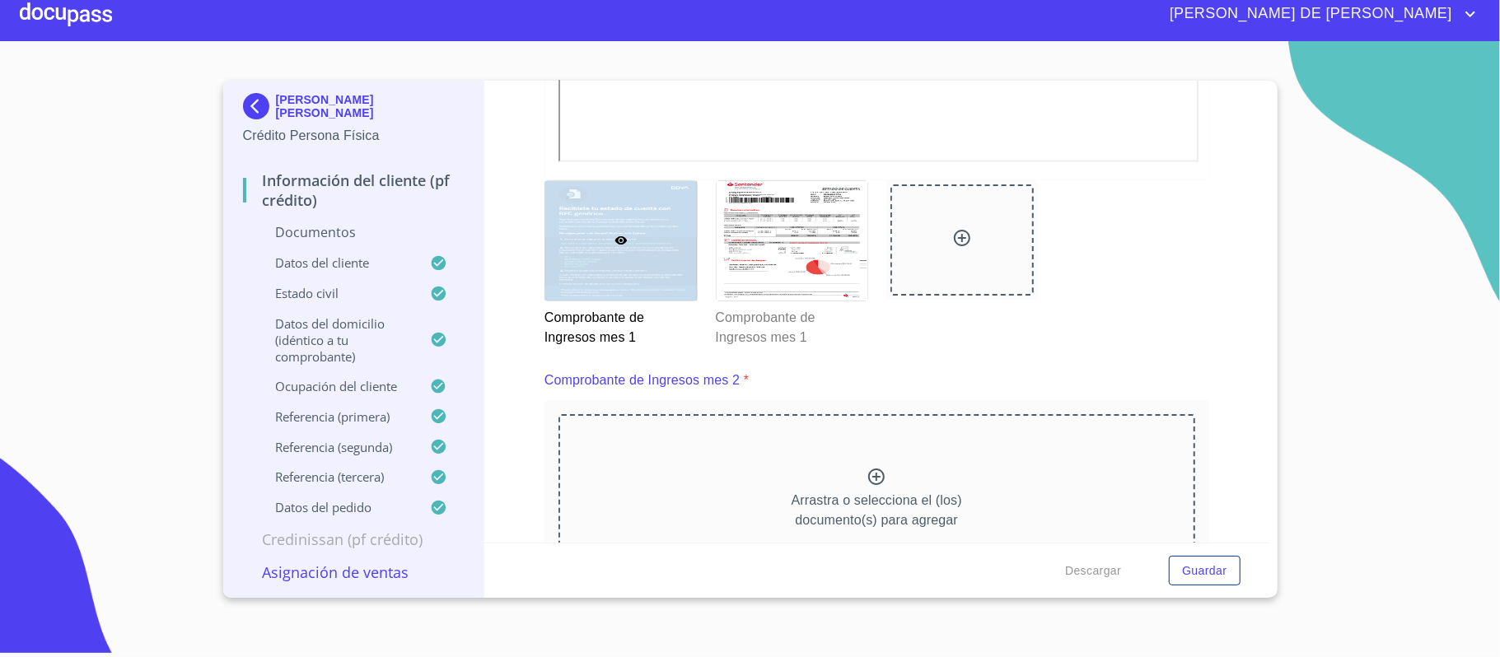
click at [1211, 381] on div "Información del cliente (PF crédito) Documentos Documento de identificación.   …" at bounding box center [876, 312] width 785 height 462
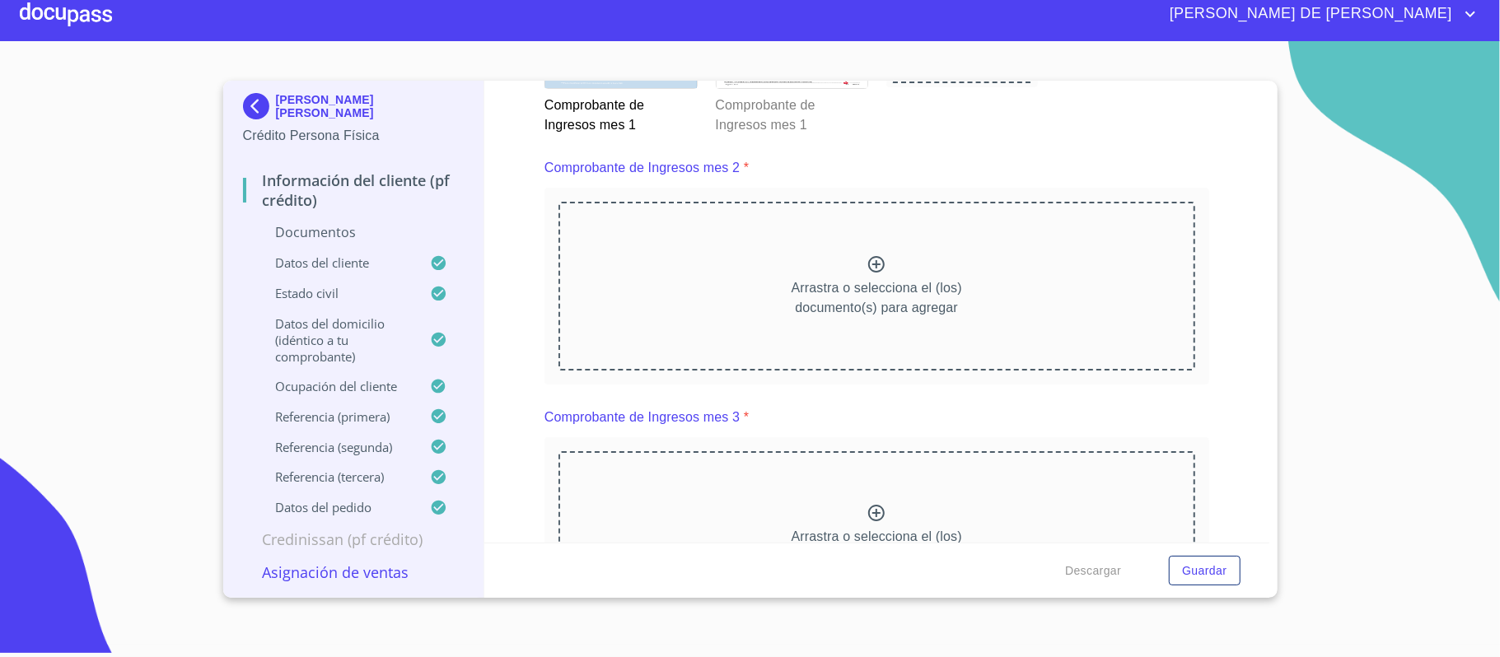
scroll to position [2393, 0]
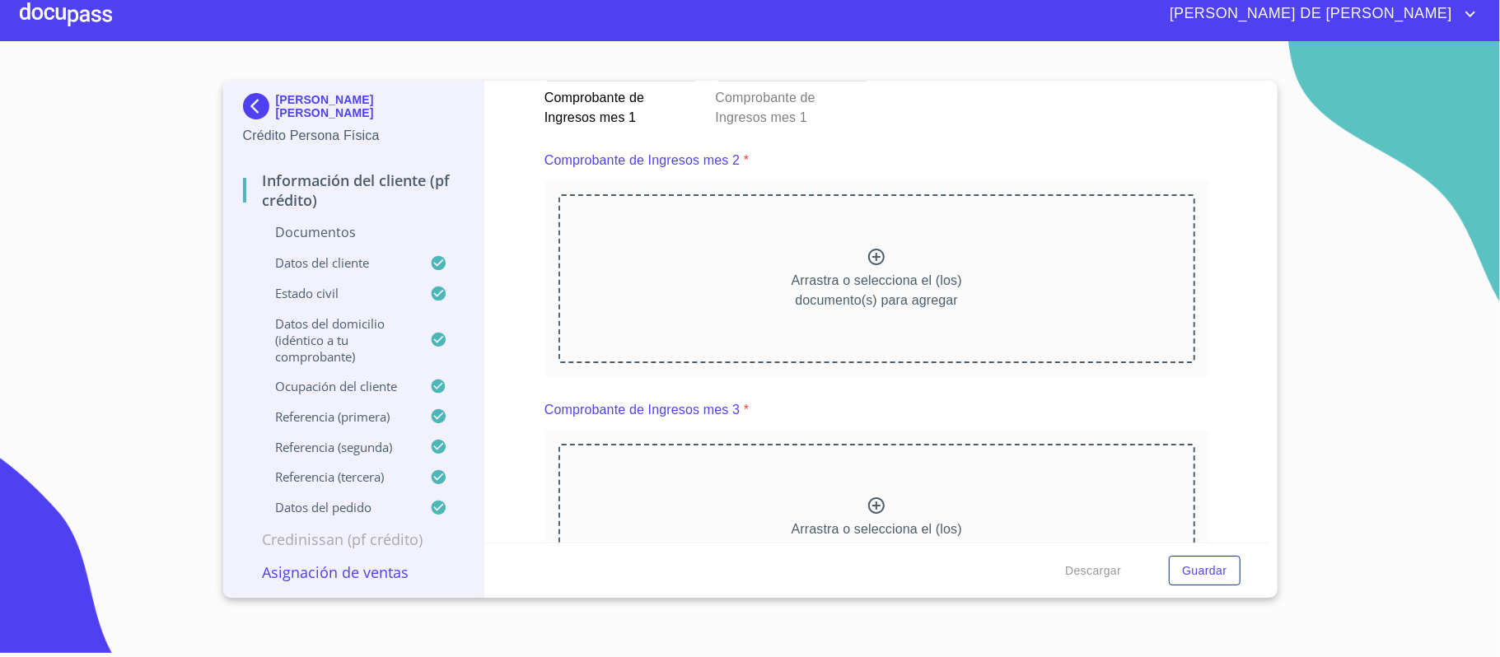
click at [854, 254] on div "Arrastra o selecciona el (los) documento(s) para agregar" at bounding box center [877, 278] width 637 height 168
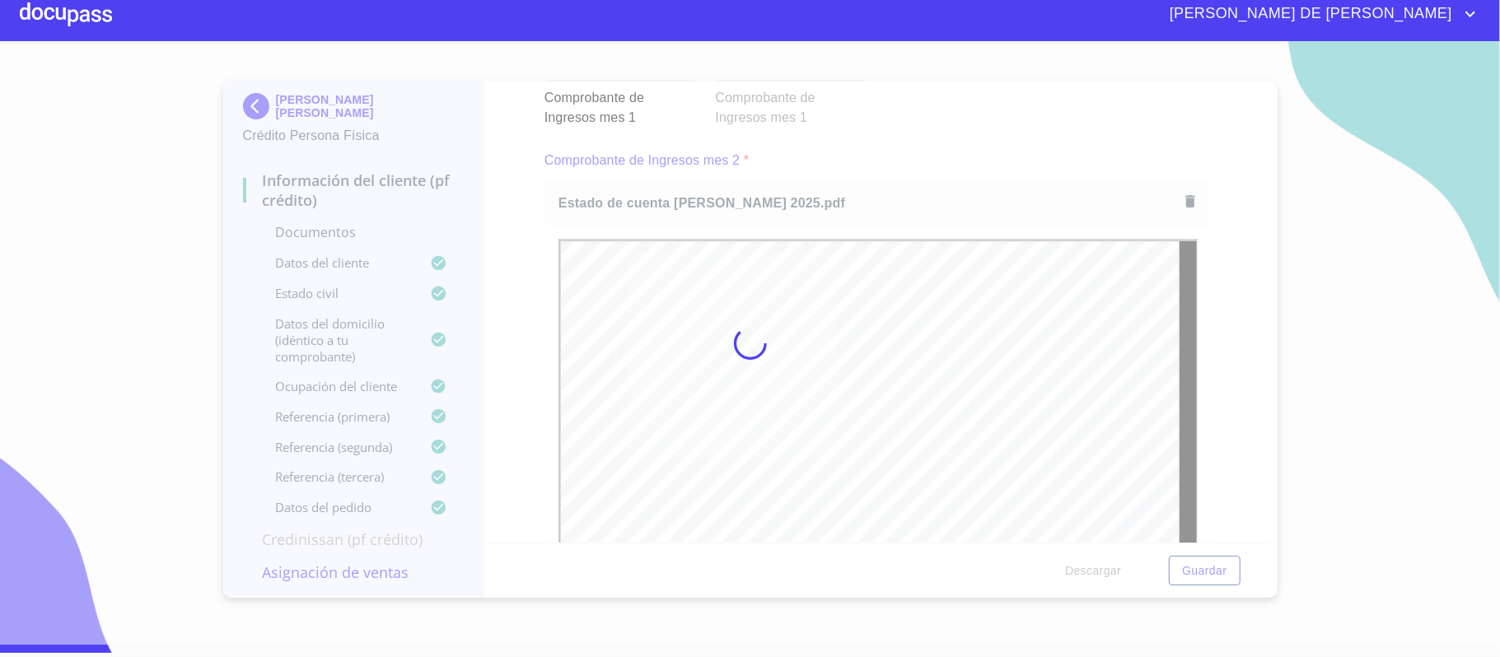
click at [1216, 324] on div at bounding box center [750, 343] width 1500 height 604
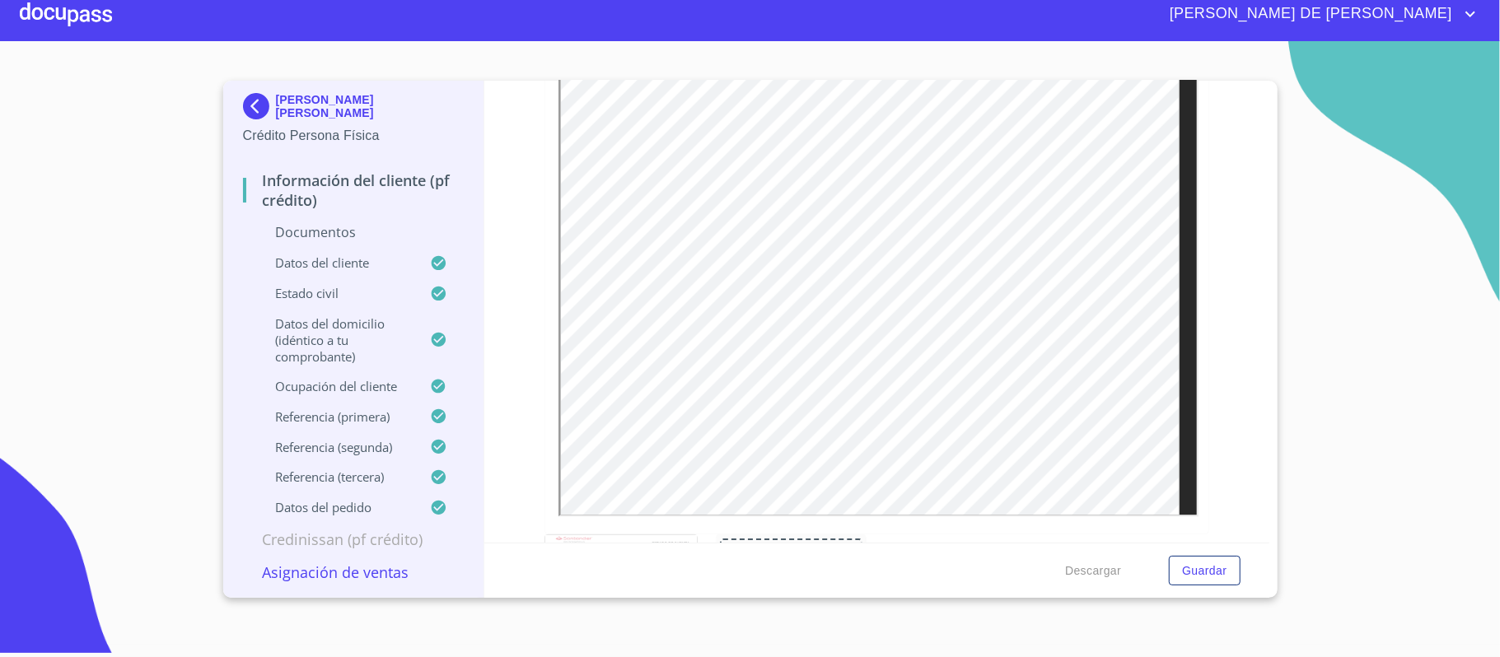
scroll to position [2613, 0]
click at [794, 531] on div at bounding box center [791, 540] width 143 height 112
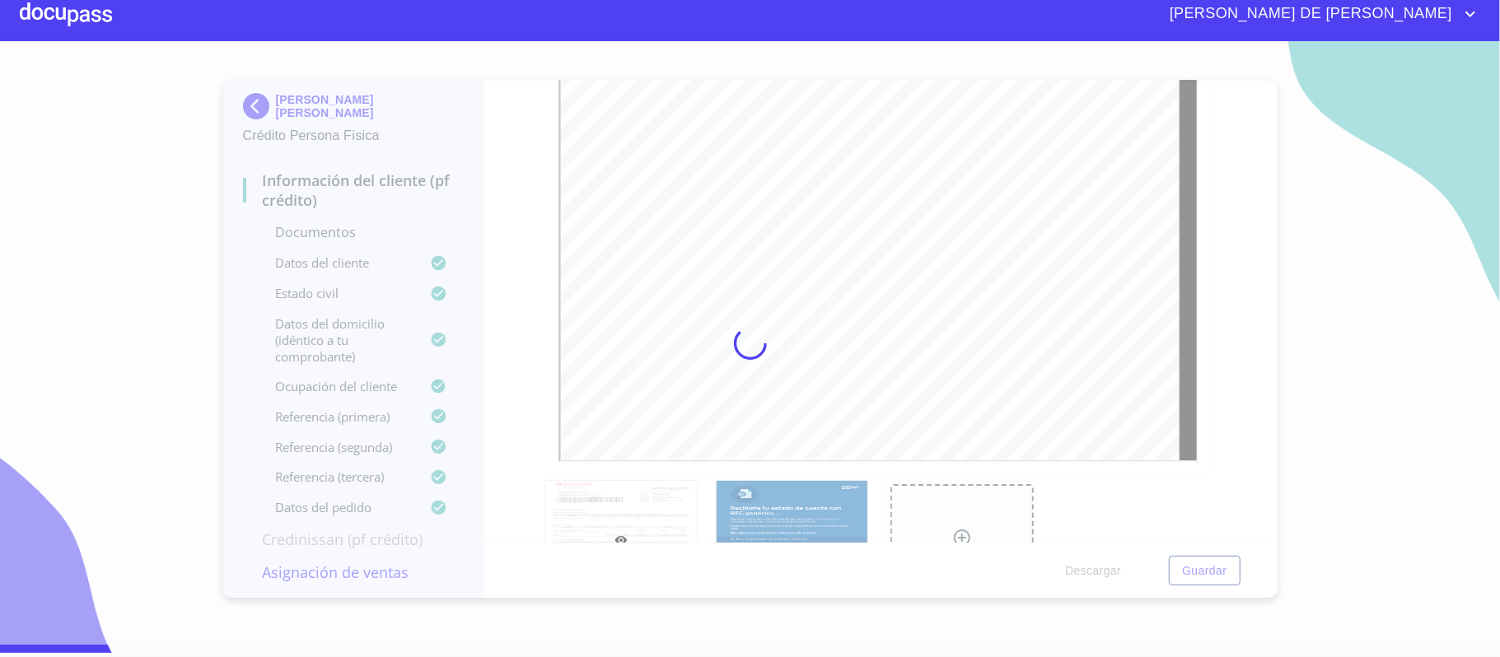
click at [1226, 395] on div at bounding box center [750, 343] width 1500 height 604
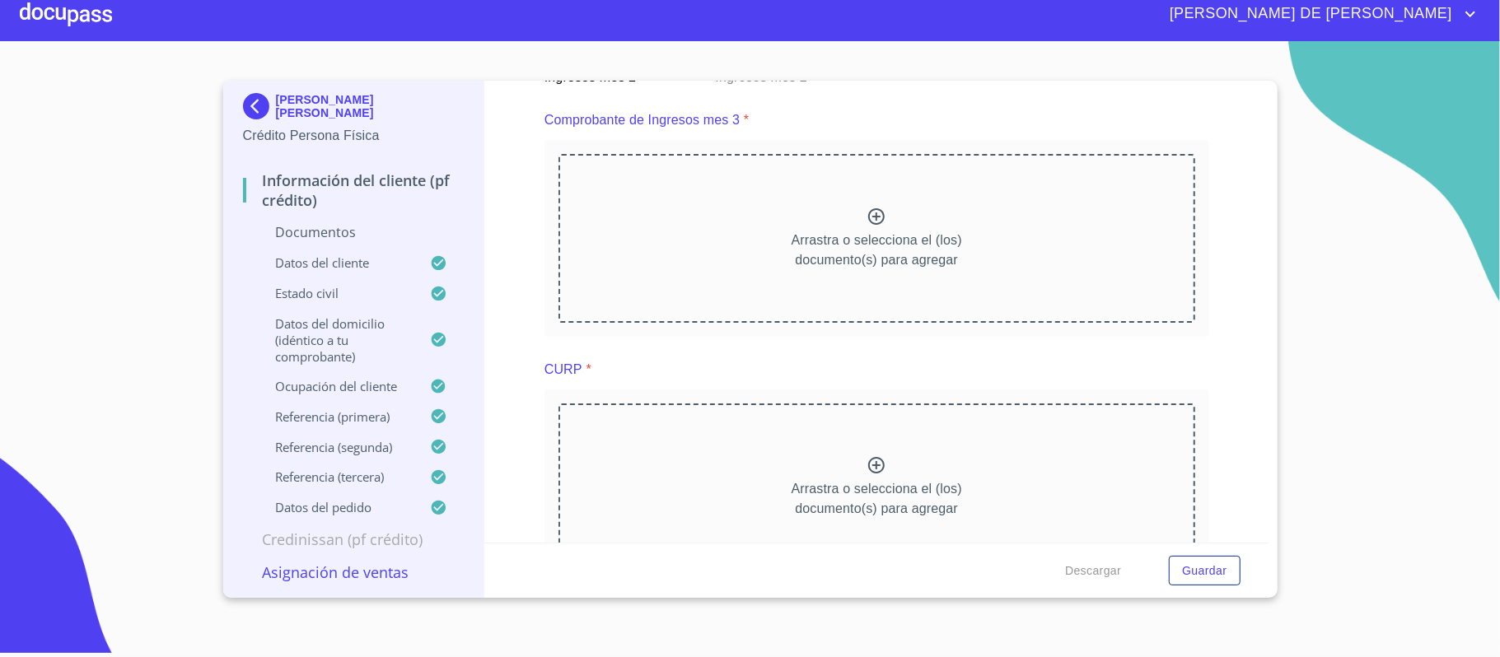
scroll to position [3162, 0]
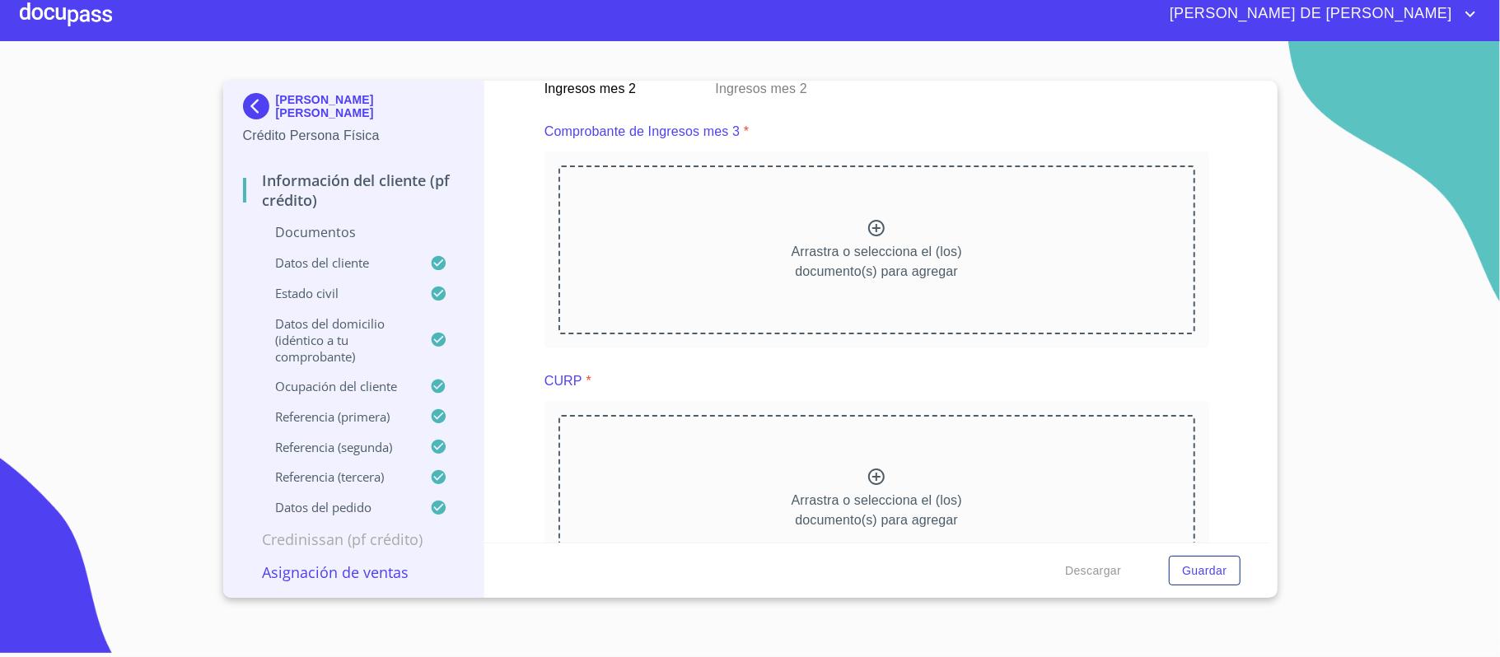
click at [873, 235] on icon at bounding box center [876, 228] width 16 height 16
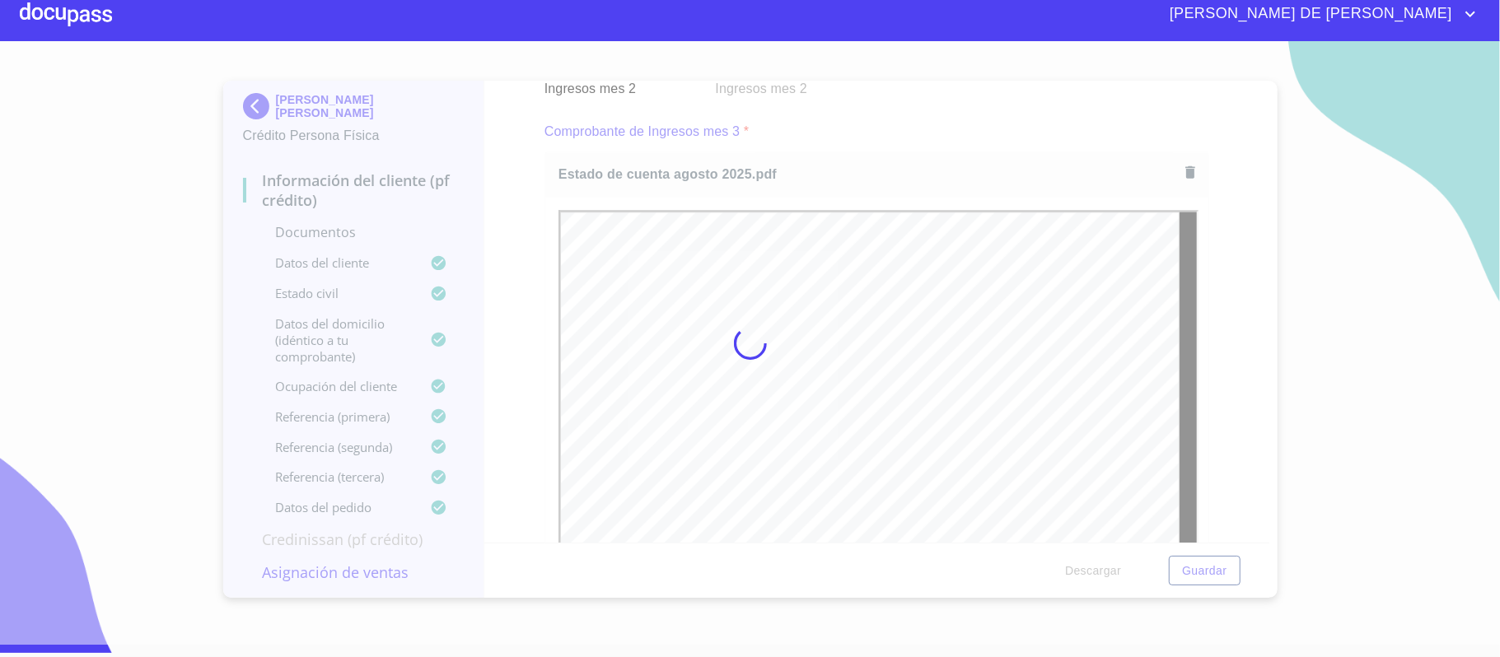
click at [1201, 360] on div at bounding box center [750, 343] width 1500 height 604
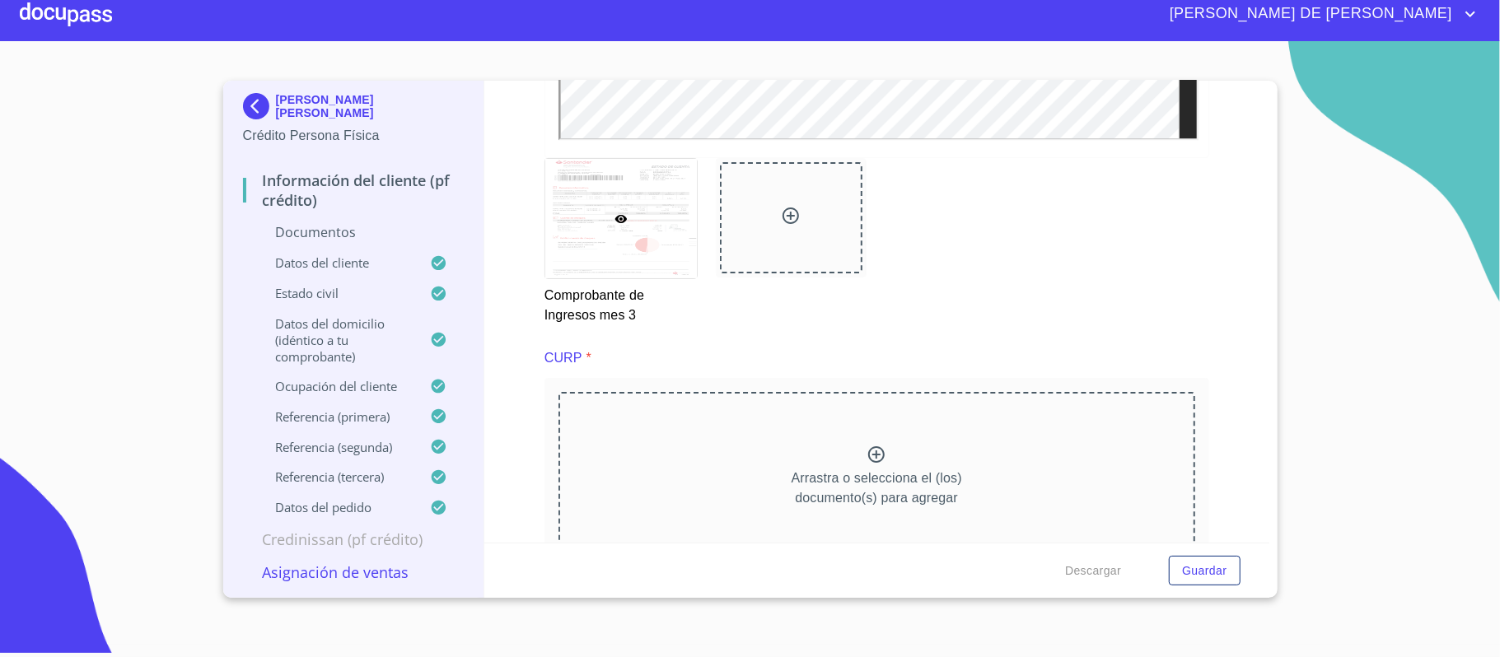
scroll to position [3711, 0]
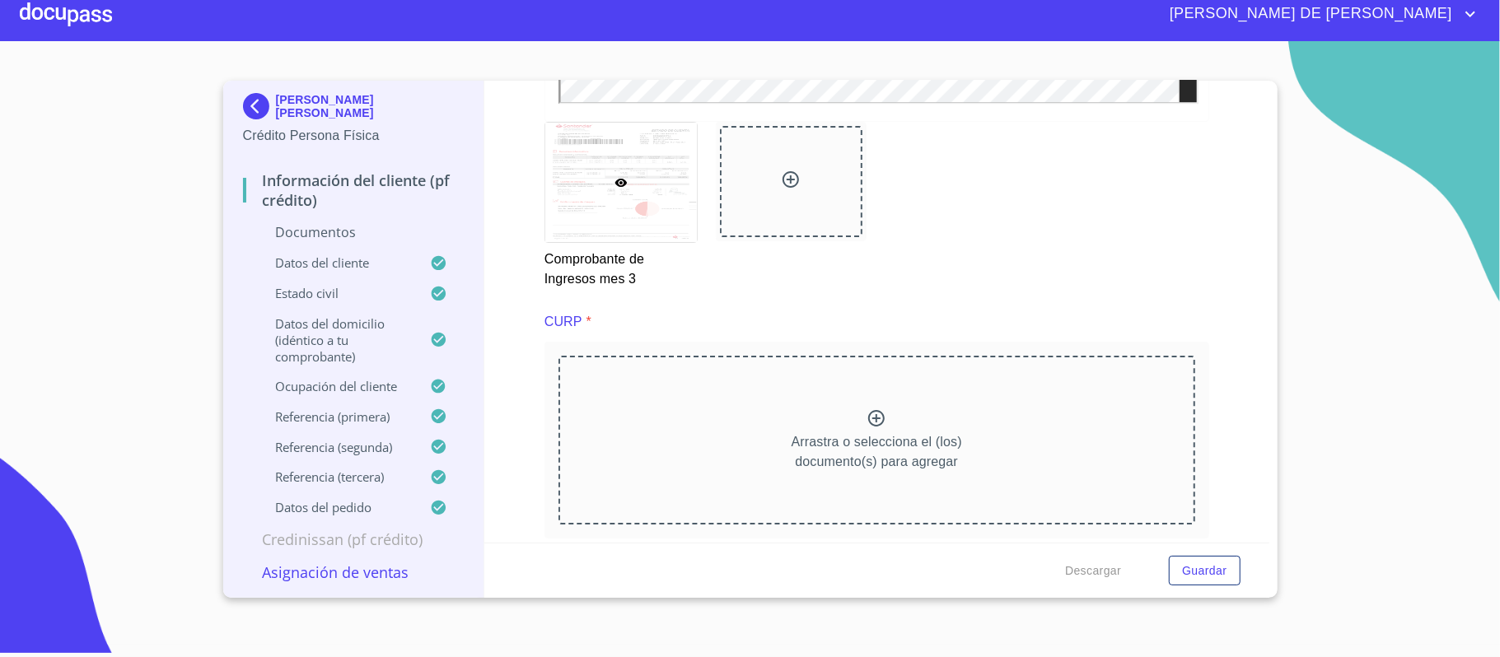
click at [788, 194] on div at bounding box center [791, 182] width 143 height 112
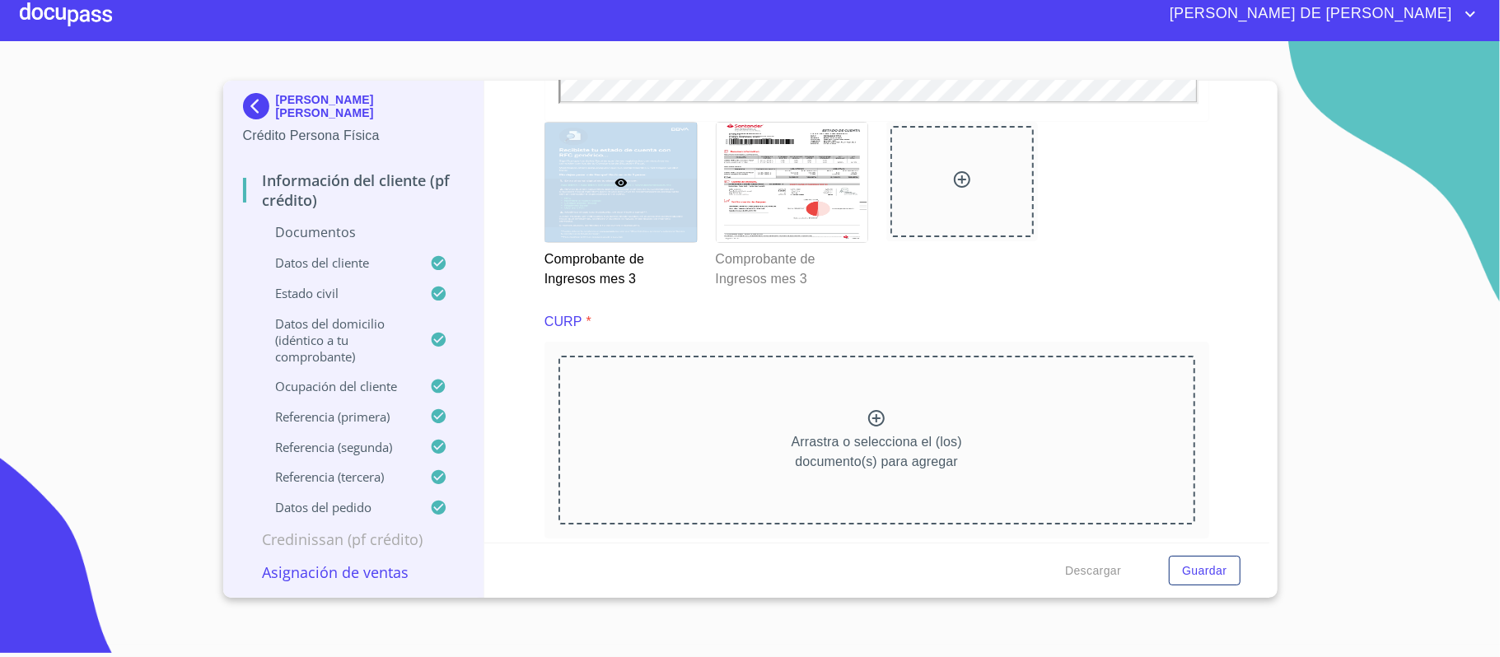
scroll to position [0, 0]
click at [870, 420] on icon at bounding box center [877, 419] width 20 height 20
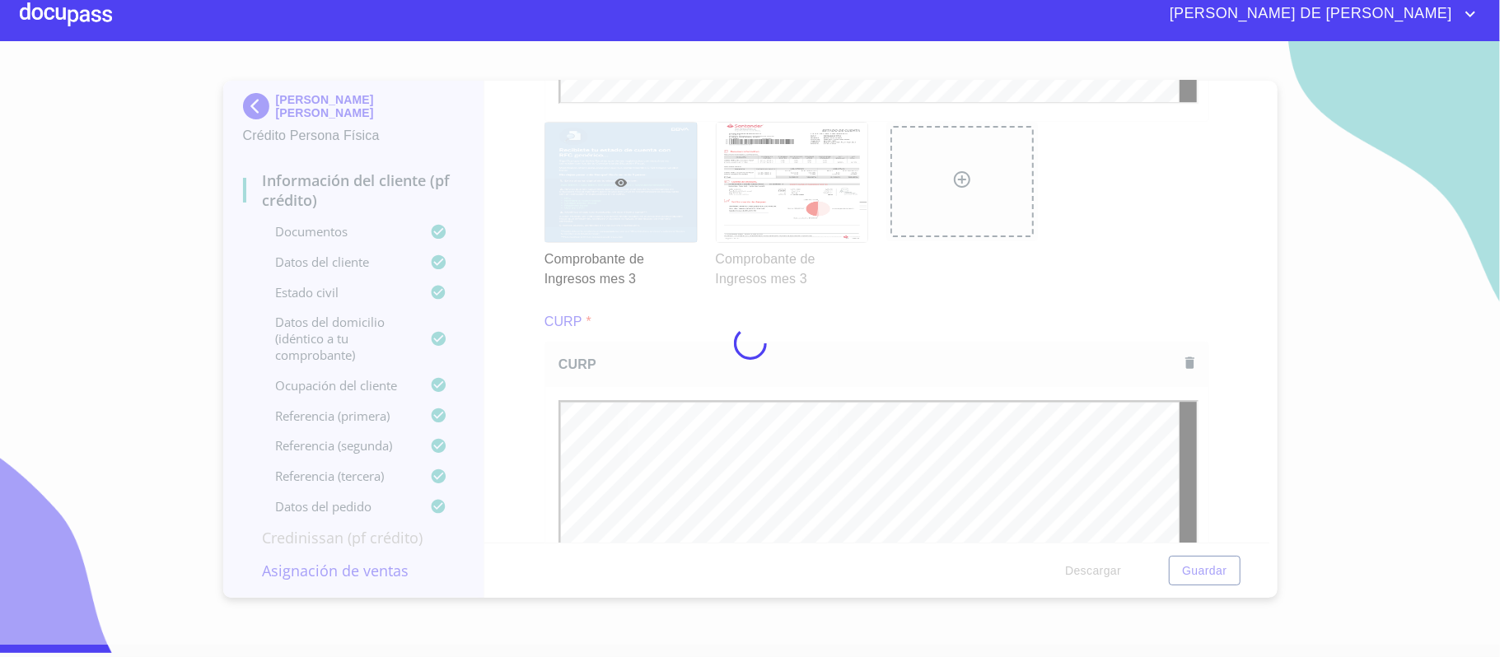
click at [1224, 423] on div at bounding box center [750, 343] width 1500 height 604
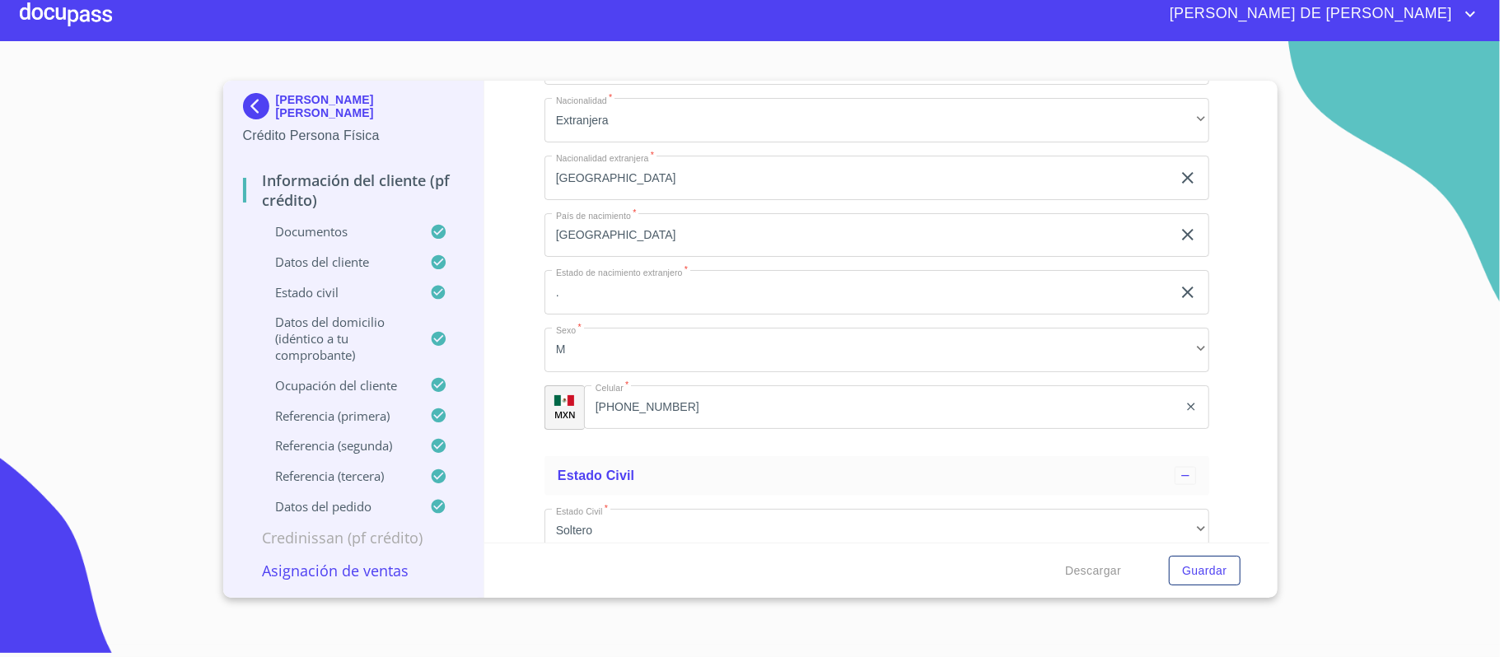
scroll to position [5908, 0]
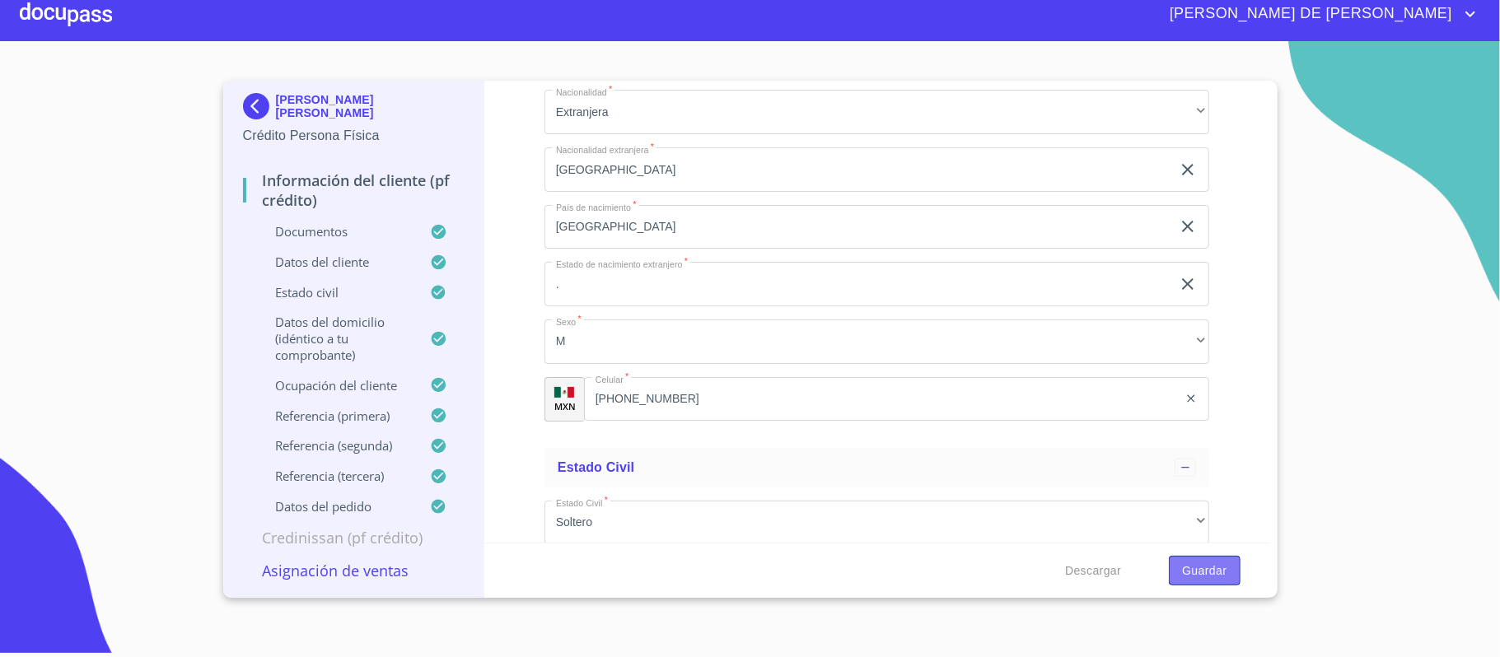
click at [1210, 565] on span "Guardar" at bounding box center [1204, 571] width 44 height 21
